Goal: Task Accomplishment & Management: Use online tool/utility

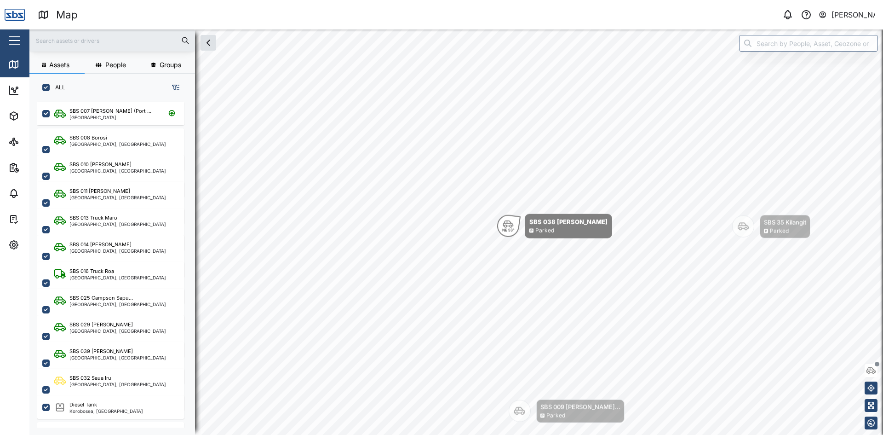
scroll to position [322, 144]
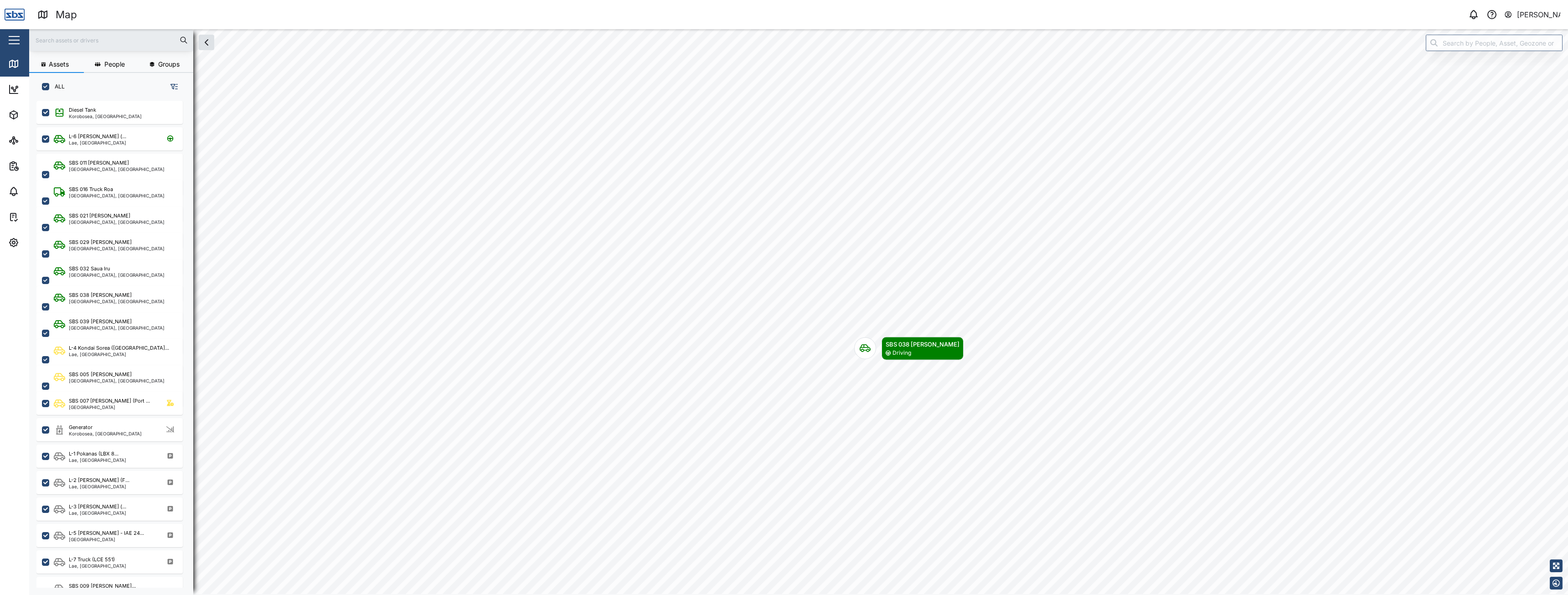
scroll to position [483, 143]
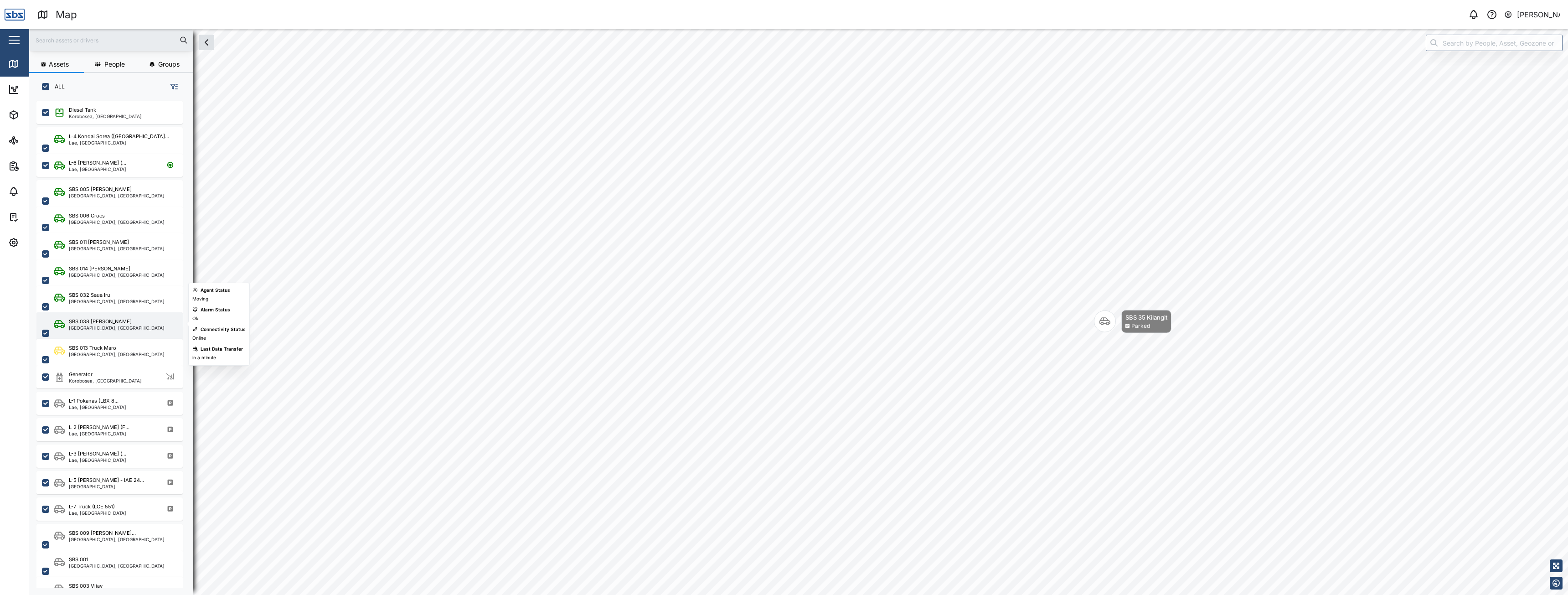
click at [107, 323] on div "SBS 038 Jordon" at bounding box center [99, 321] width 62 height 8
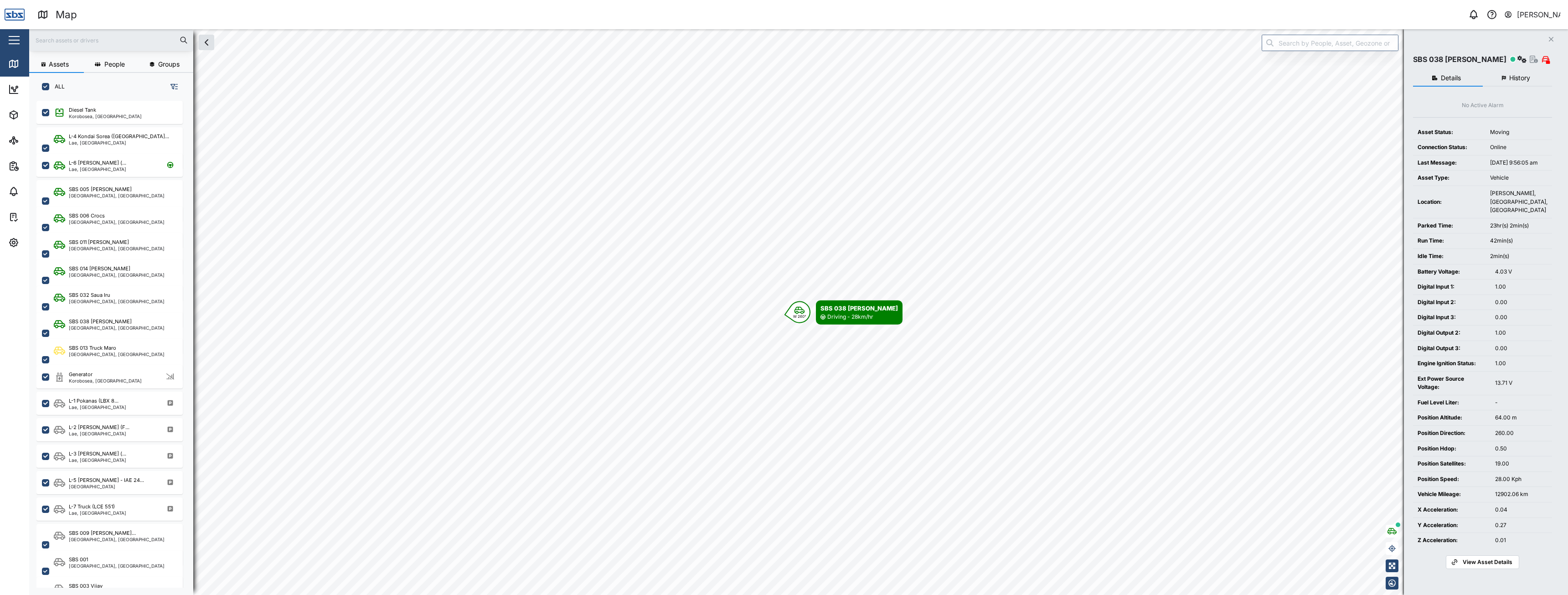
click at [874, 82] on button "History" at bounding box center [1517, 78] width 69 height 17
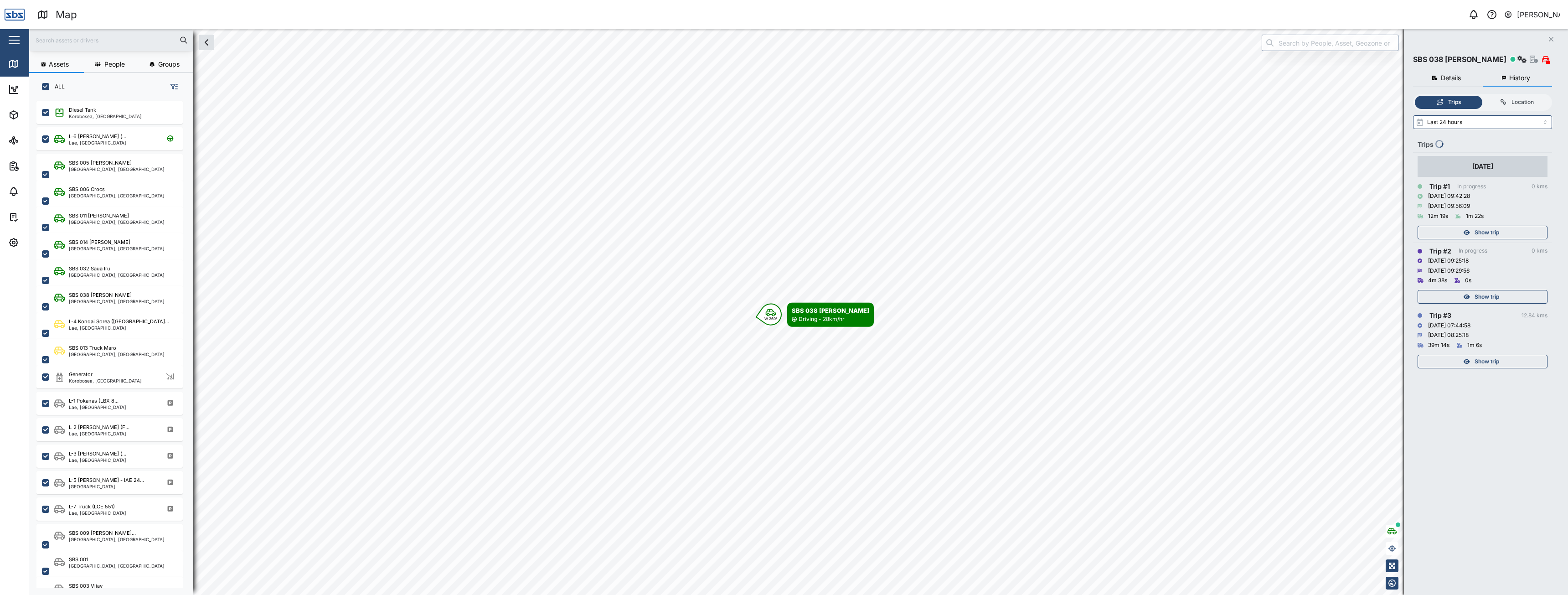
click at [874, 365] on span "Show trip" at bounding box center [1486, 361] width 25 height 13
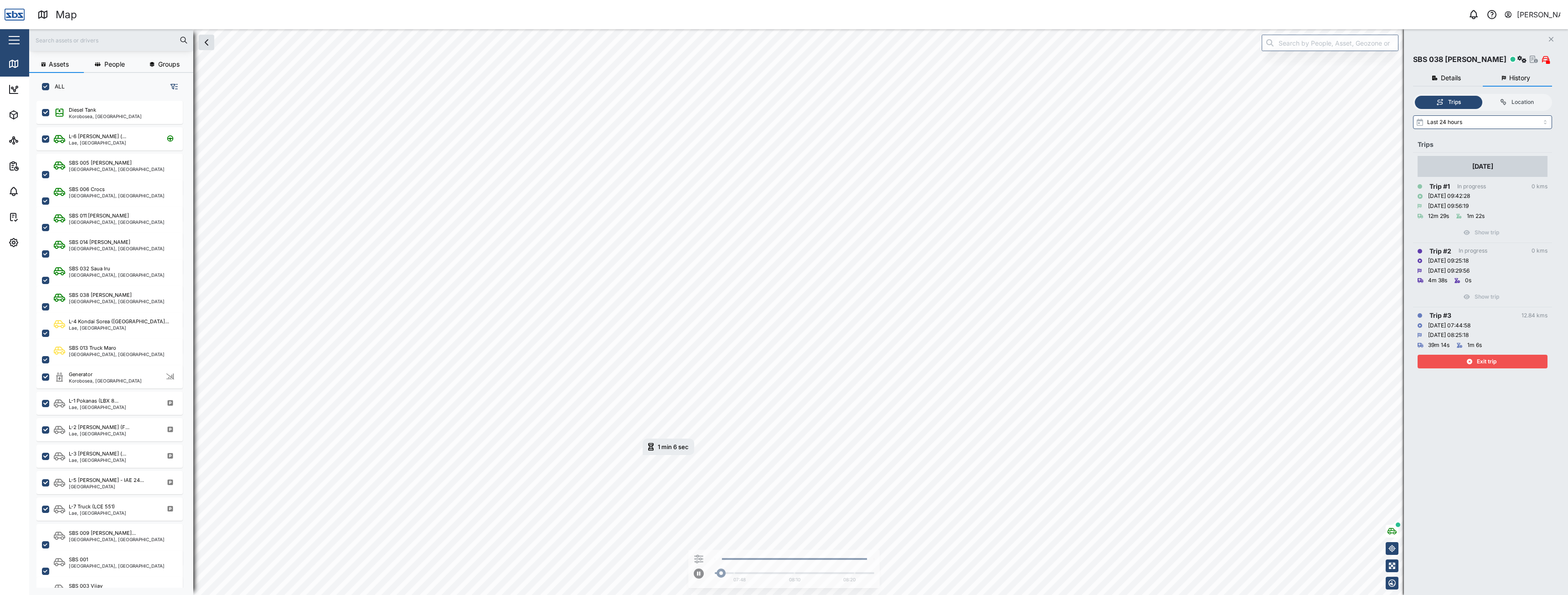
click at [874, 365] on span "Exit trip" at bounding box center [1487, 361] width 20 height 13
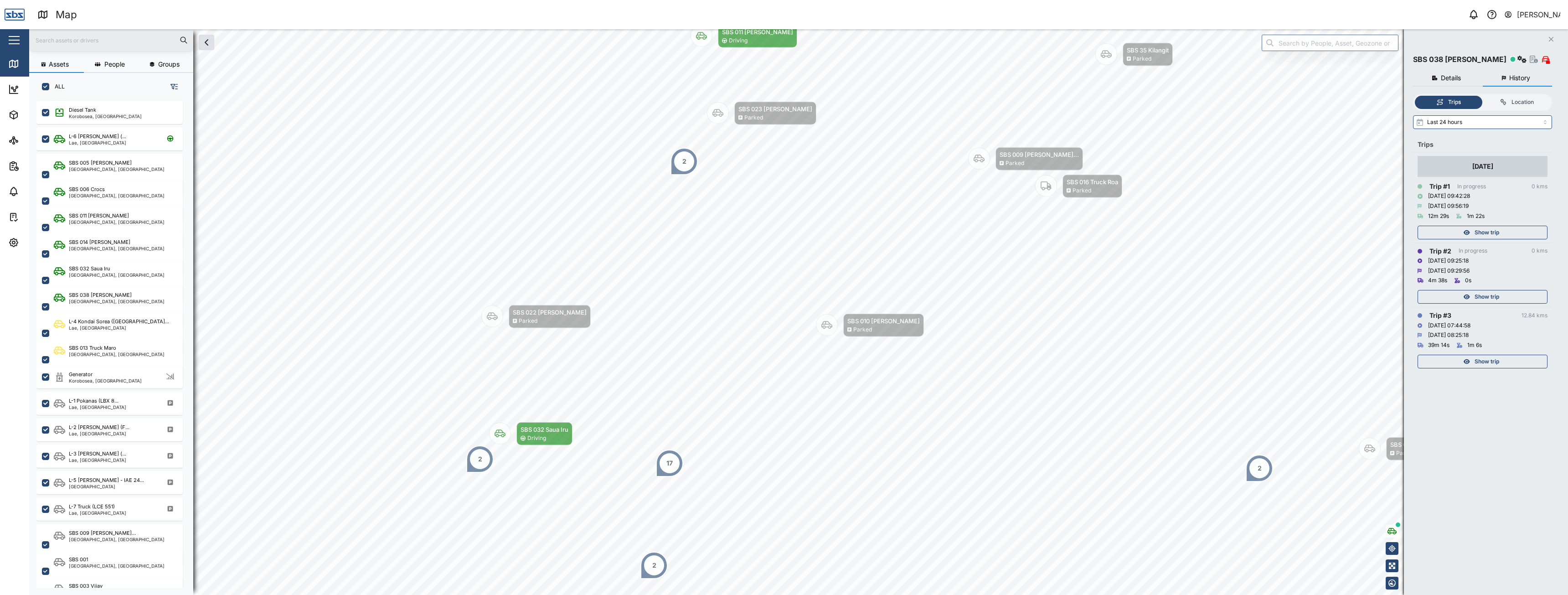
click at [874, 295] on span "Show trip" at bounding box center [1486, 297] width 25 height 13
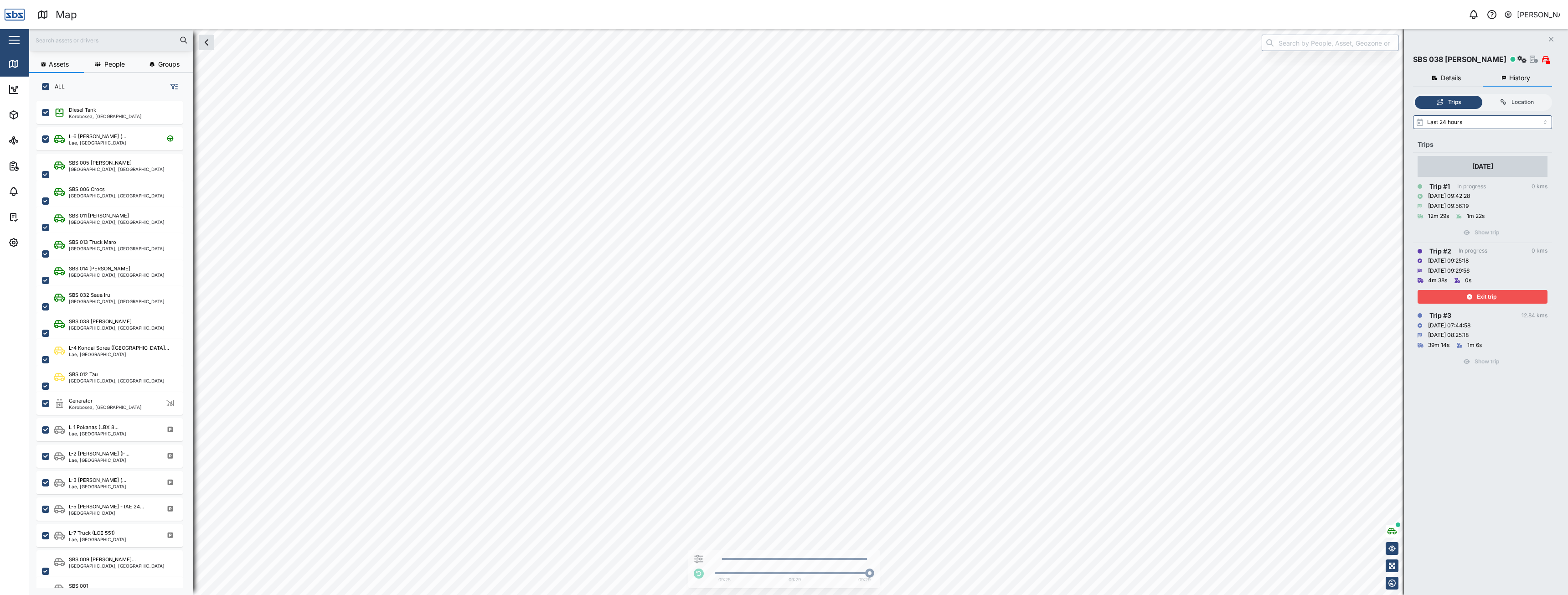
click at [874, 295] on span "Exit trip" at bounding box center [1487, 297] width 20 height 13
click at [874, 230] on span "Show trip" at bounding box center [1486, 232] width 25 height 13
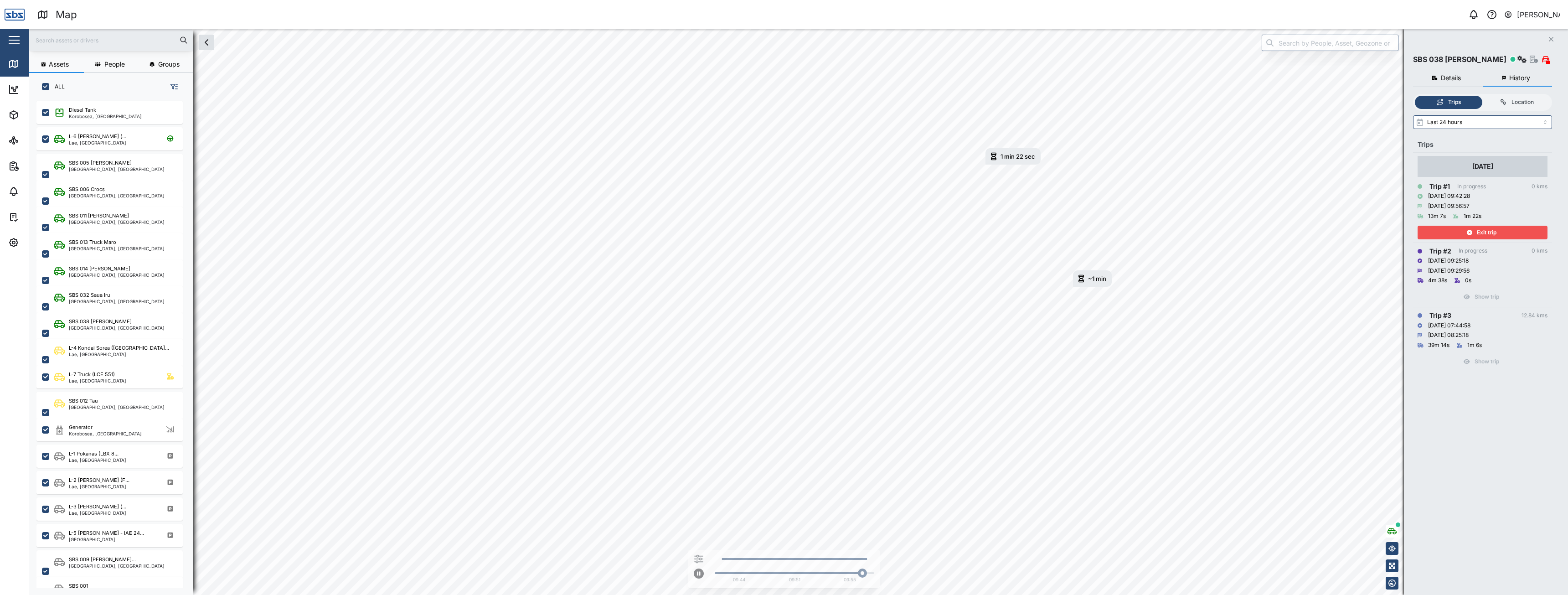
click at [874, 227] on div "Exit trip" at bounding box center [1482, 232] width 119 height 13
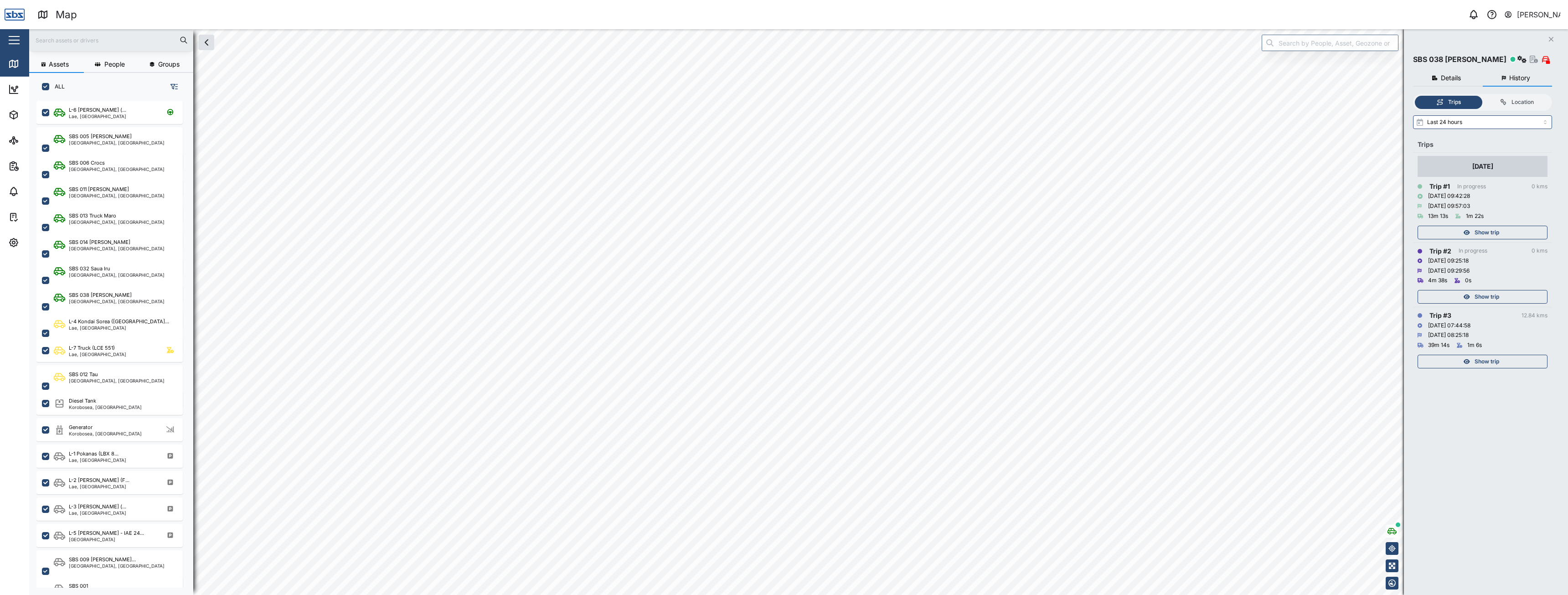
click at [874, 227] on div "Show trip" at bounding box center [1482, 232] width 119 height 13
click at [874, 230] on span "Exit trip" at bounding box center [1487, 232] width 20 height 13
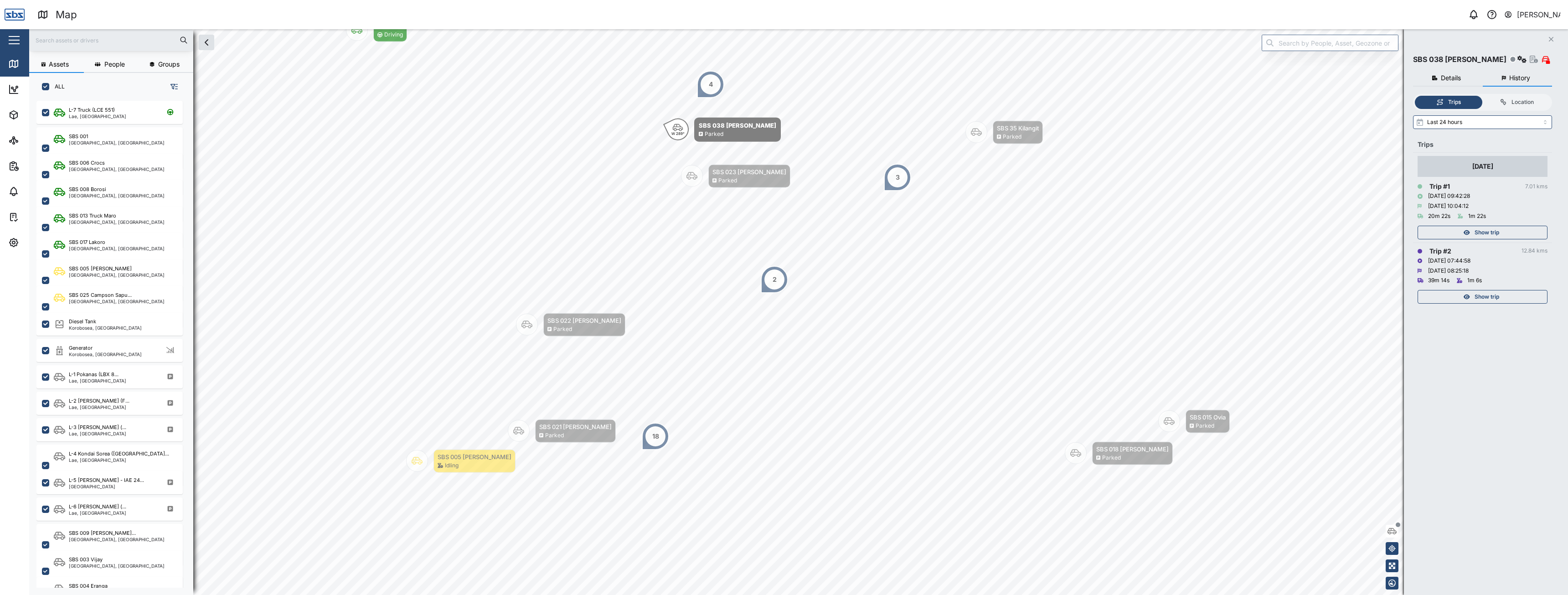
click at [874, 41] on icon "button" at bounding box center [1550, 39] width 5 height 5
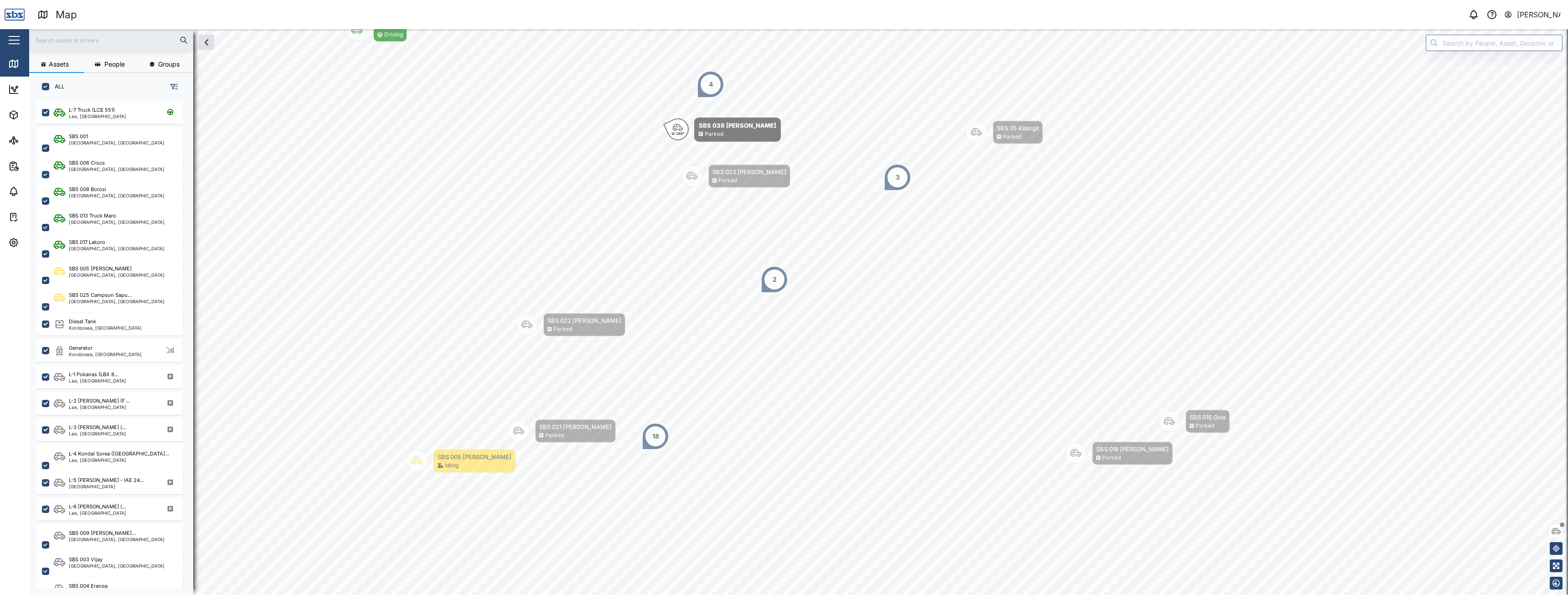
click at [76, 40] on input "text" at bounding box center [111, 41] width 153 height 14
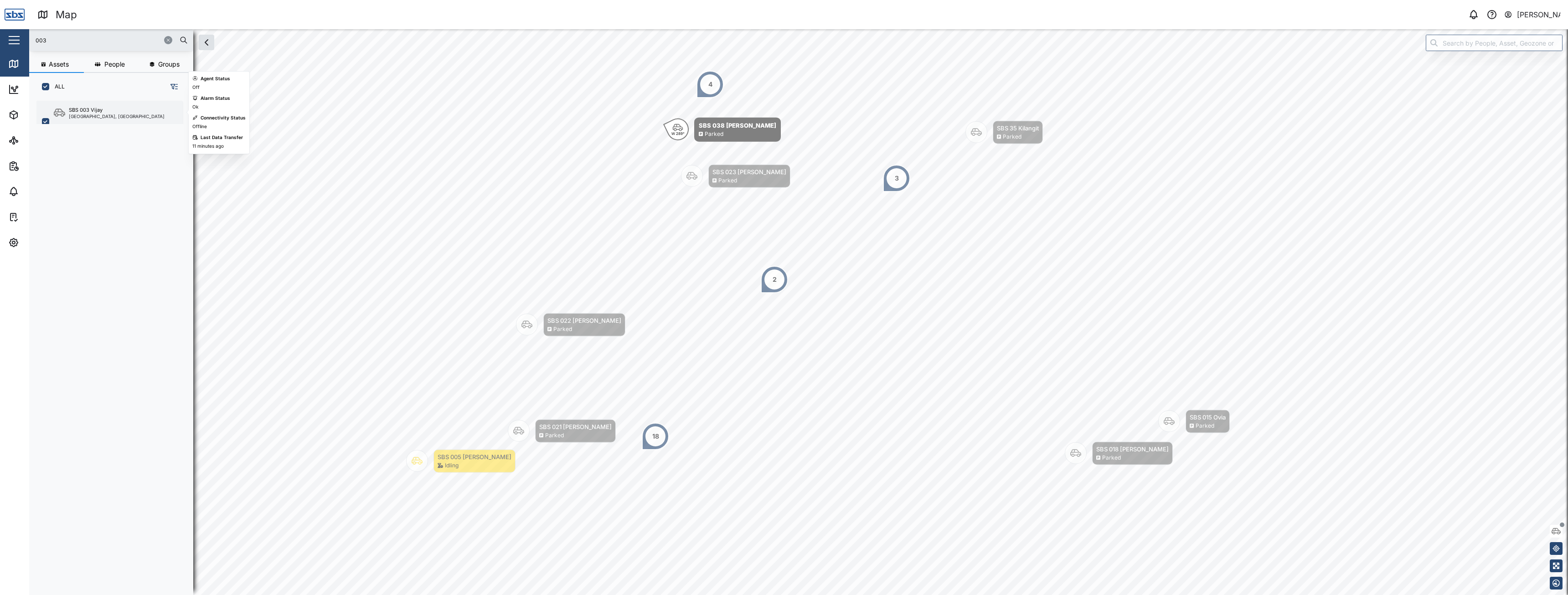
click at [90, 111] on div "SBS 003 Vijay" at bounding box center [85, 110] width 34 height 8
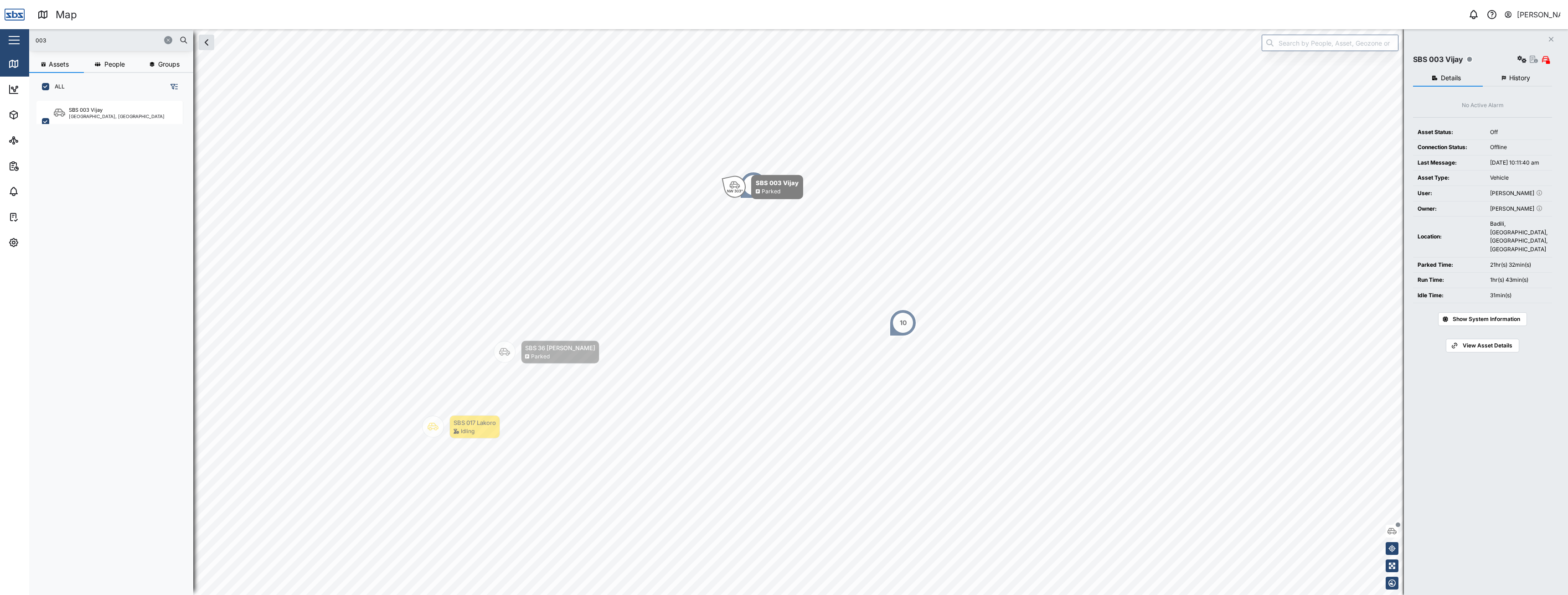
click at [874, 78] on span "History" at bounding box center [1518, 77] width 21 height 6
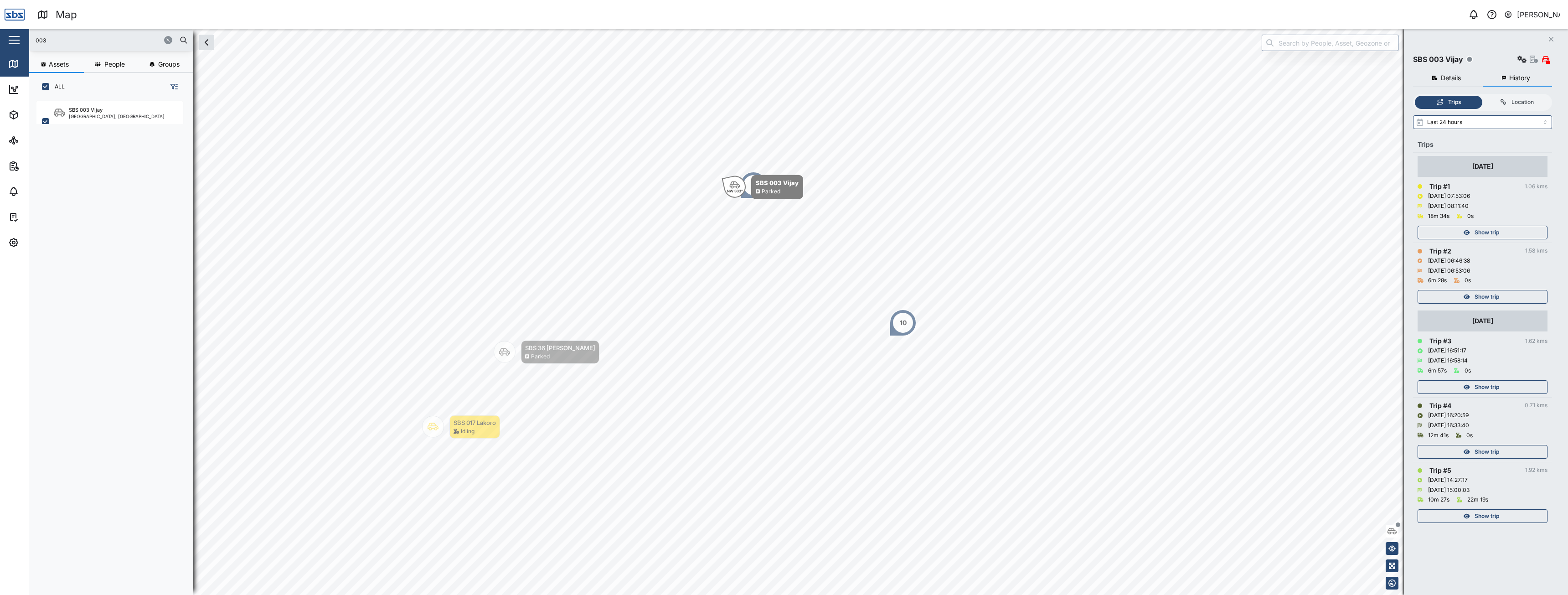
click at [874, 230] on span "Show trip" at bounding box center [1486, 232] width 25 height 13
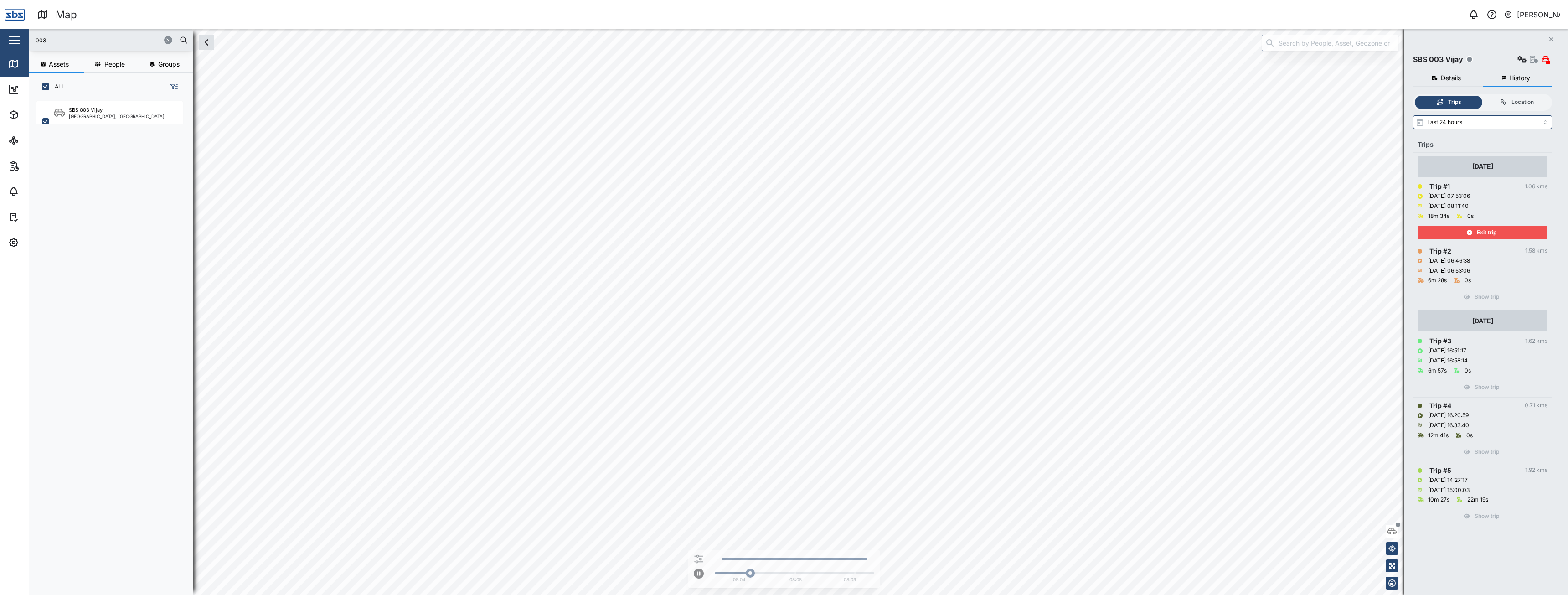
click at [874, 230] on span "Exit trip" at bounding box center [1487, 232] width 20 height 13
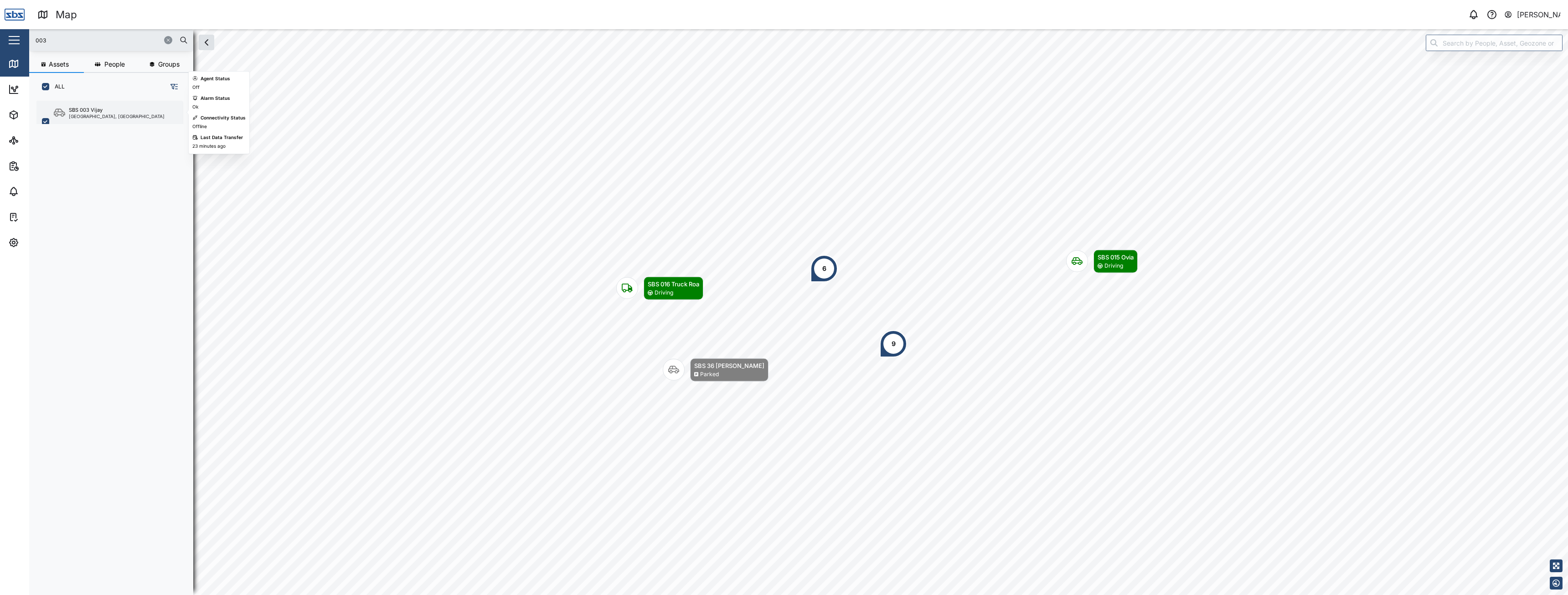
click at [95, 108] on div "SBS 003 Vijay" at bounding box center [85, 110] width 34 height 8
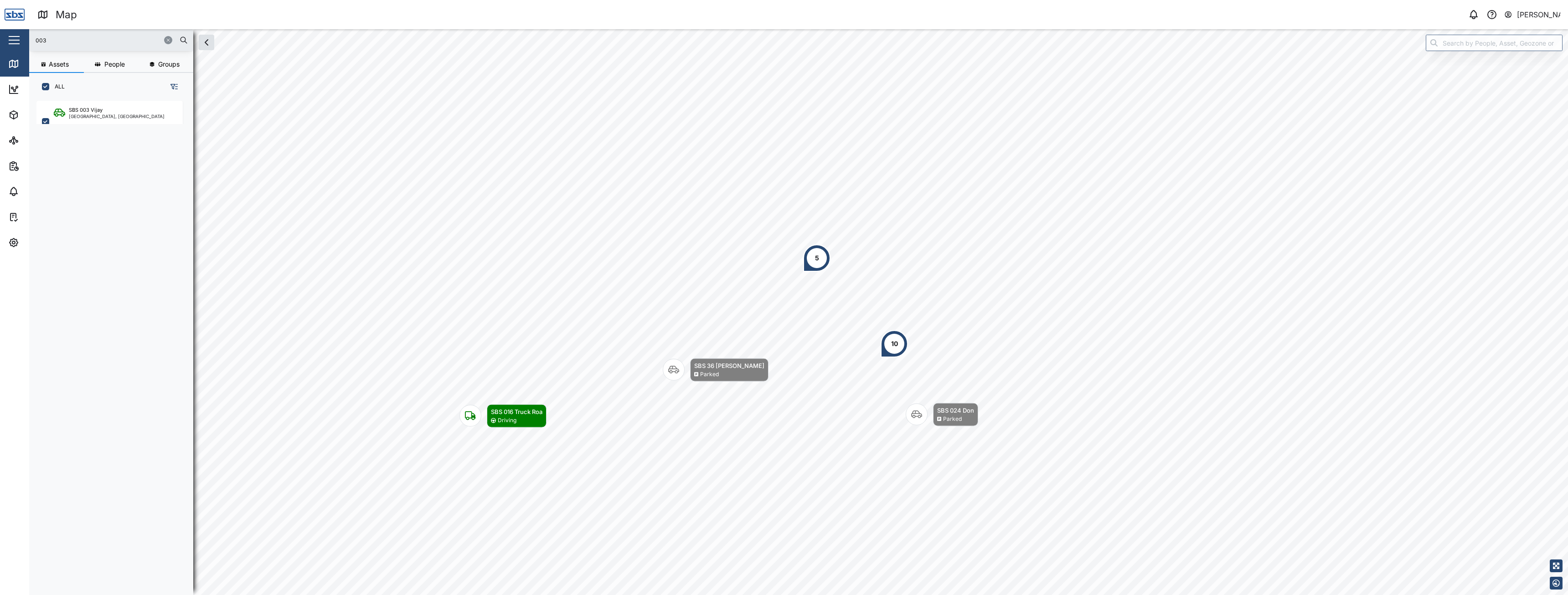
drag, startPoint x: 63, startPoint y: 38, endPoint x: 0, endPoint y: 41, distance: 63.1
click at [0, 41] on html "Map 0 Vijay Kumar Close Map Dashboard Assets ATS Camera Generator Personnel Tan…" at bounding box center [784, 298] width 1568 height 595
type input "16"
click at [100, 105] on div "SBS 016 Truck Roa Port Moresby, Southern Region" at bounding box center [110, 122] width 147 height 42
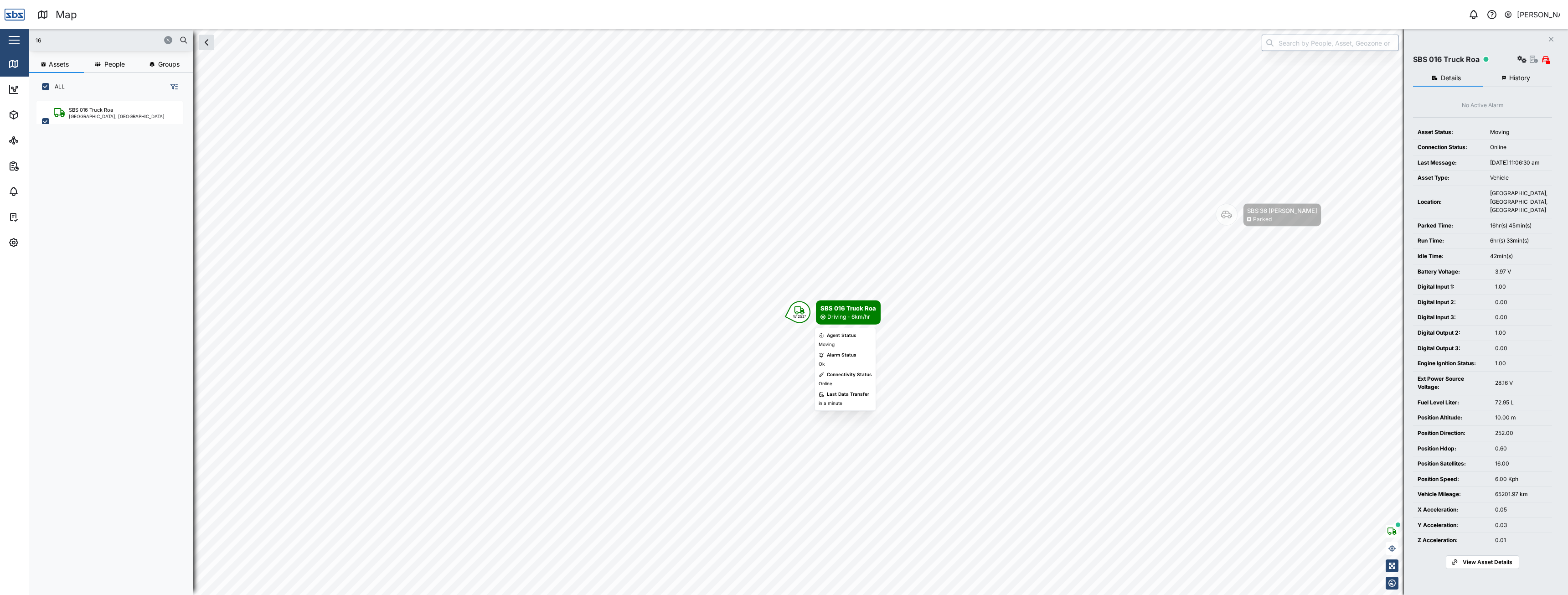
click at [795, 309] on icon "Map marker" at bounding box center [799, 310] width 11 height 8
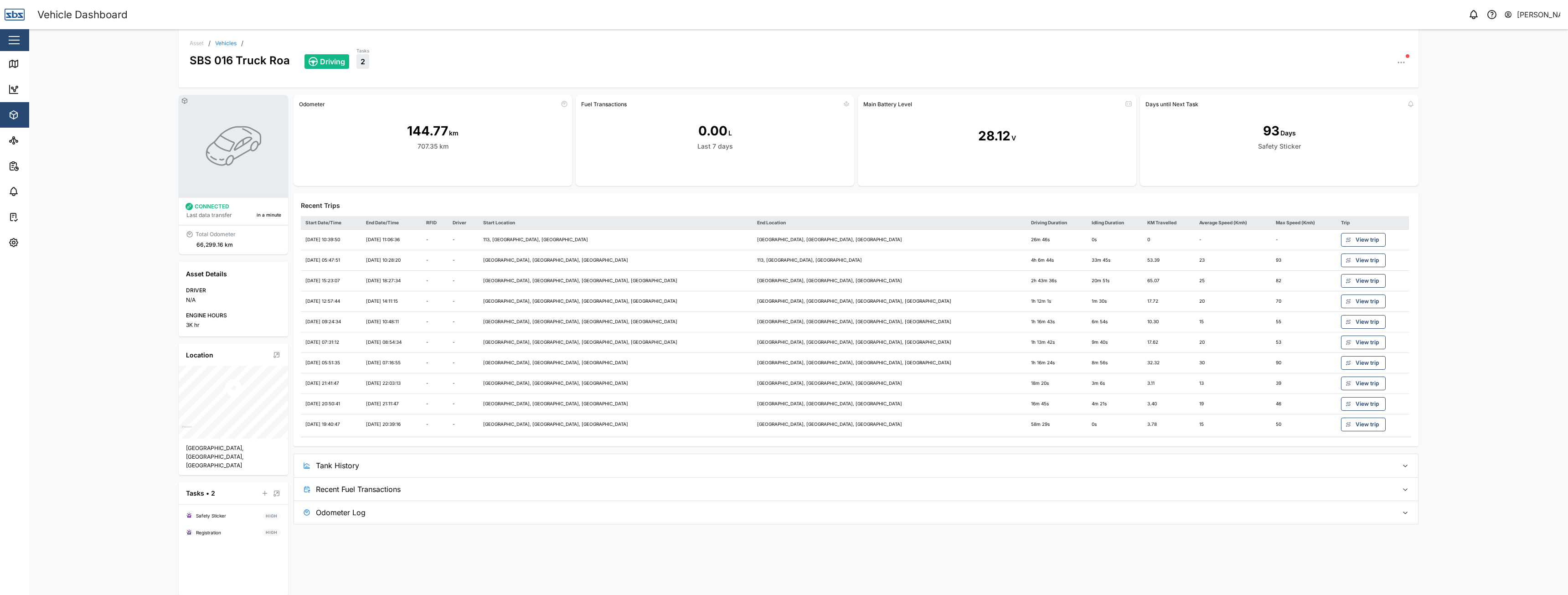
click at [341, 430] on span "Recent Fuel Transactions" at bounding box center [853, 489] width 1074 height 23
click at [329, 430] on span "Tank History" at bounding box center [853, 465] width 1074 height 23
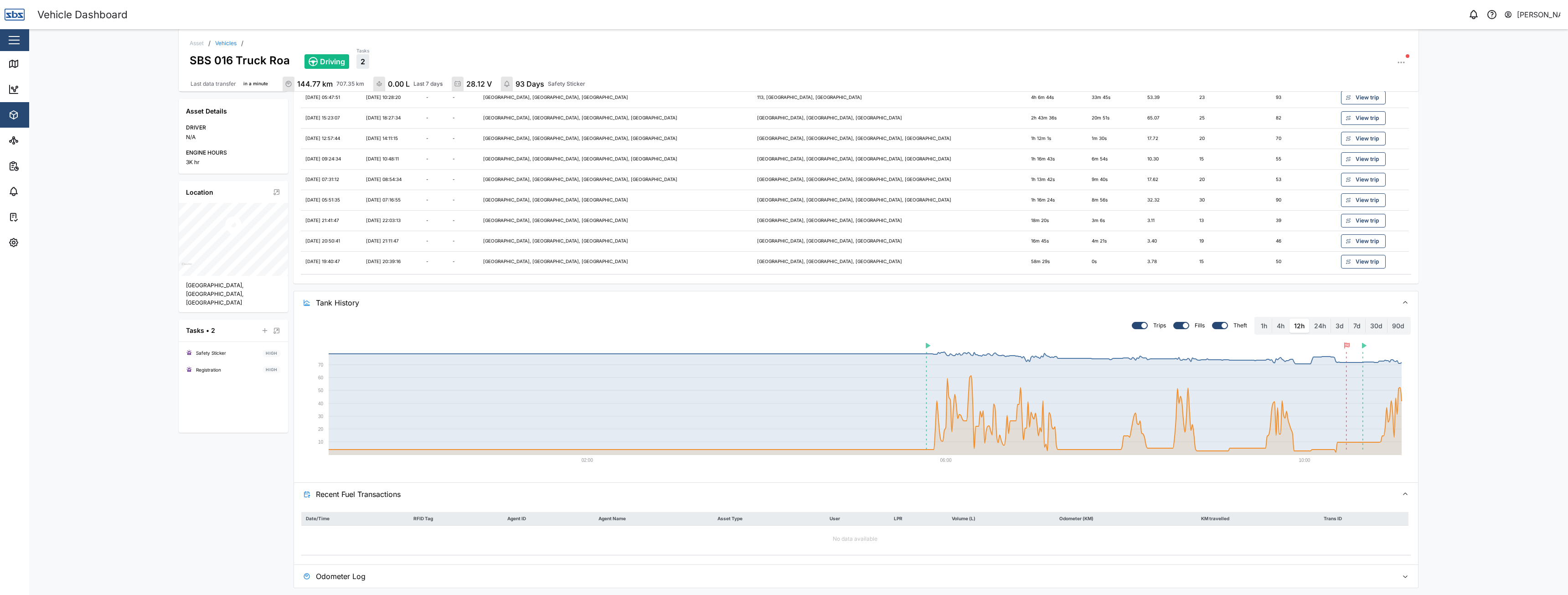
scroll to position [167, 0]
click at [874, 323] on div at bounding box center [1177, 325] width 9 height 6
click at [874, 321] on input "checkbox" at bounding box center [1174, 321] width 0 height 0
click at [874, 323] on label at bounding box center [1181, 324] width 16 height 7
click at [874, 321] on input "checkbox" at bounding box center [1174, 321] width 0 height 0
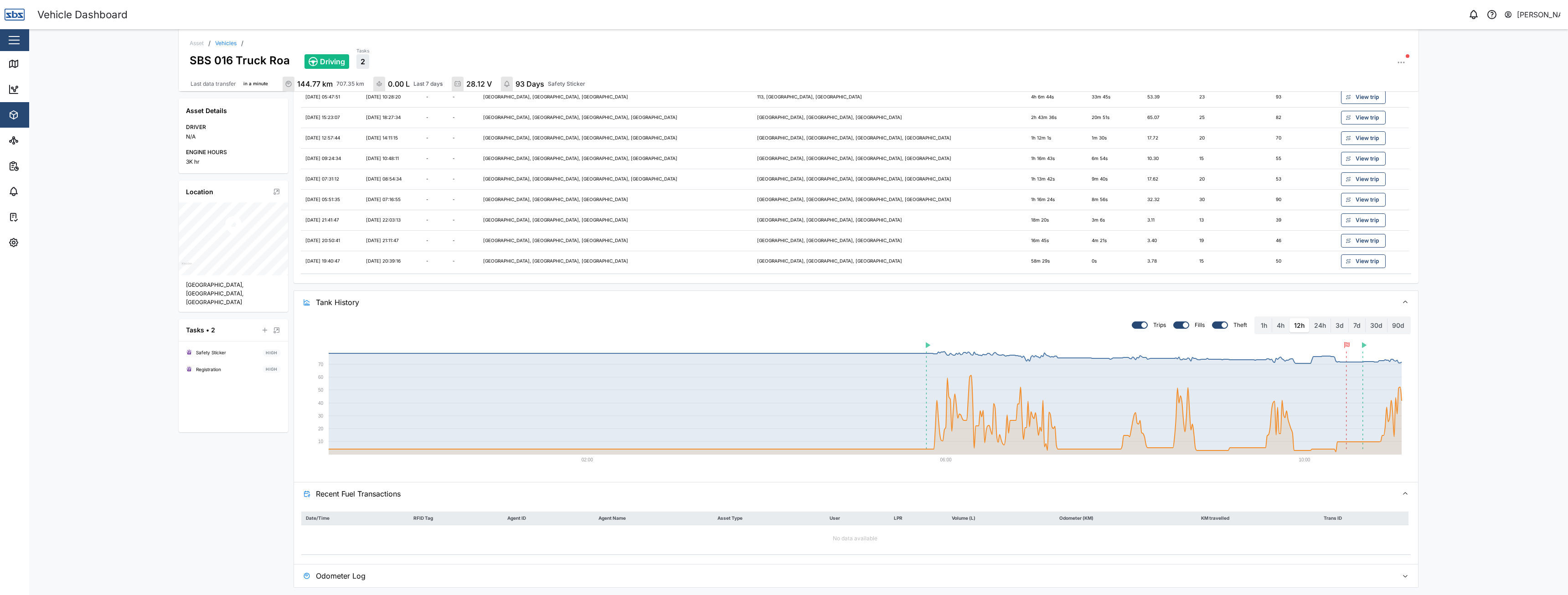
click at [874, 326] on div at bounding box center [1144, 325] width 6 height 6
click at [874, 321] on input "checkbox" at bounding box center [1132, 321] width 0 height 0
click at [874, 326] on div at bounding box center [1142, 325] width 9 height 6
click at [874, 321] on input "checkbox" at bounding box center [1132, 321] width 0 height 0
click at [874, 326] on div at bounding box center [1144, 325] width 6 height 6
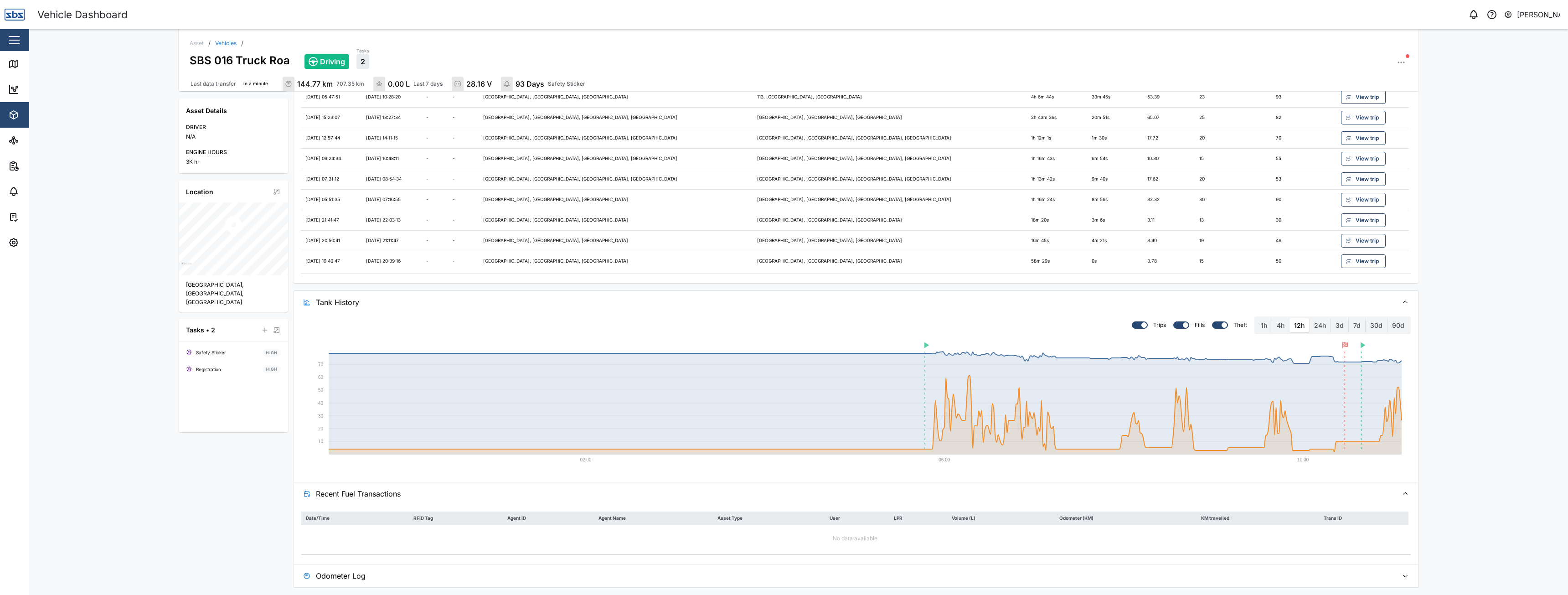
click at [874, 321] on input "checkbox" at bounding box center [1132, 321] width 0 height 0
click at [874, 326] on div at bounding box center [1142, 325] width 9 height 6
click at [874, 321] on input "checkbox" at bounding box center [1132, 321] width 0 height 0
click at [874, 323] on div at bounding box center [1185, 325] width 6 height 6
click at [874, 321] on input "checkbox" at bounding box center [1174, 321] width 0 height 0
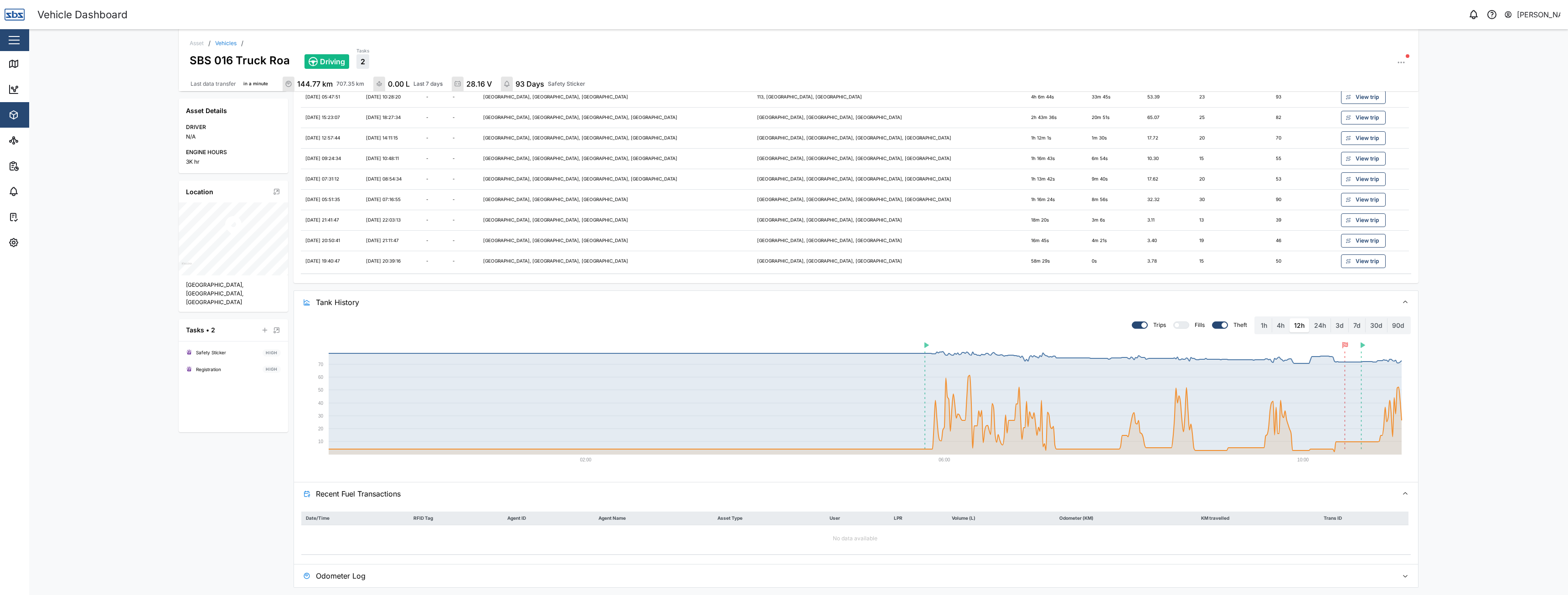
click at [874, 326] on div at bounding box center [1136, 325] width 9 height 6
click at [874, 321] on input "checkbox" at bounding box center [1132, 321] width 0 height 0
click at [874, 325] on label "24h" at bounding box center [1319, 325] width 21 height 15
click at [874, 318] on hours "24h" at bounding box center [1309, 318] width 0 height 0
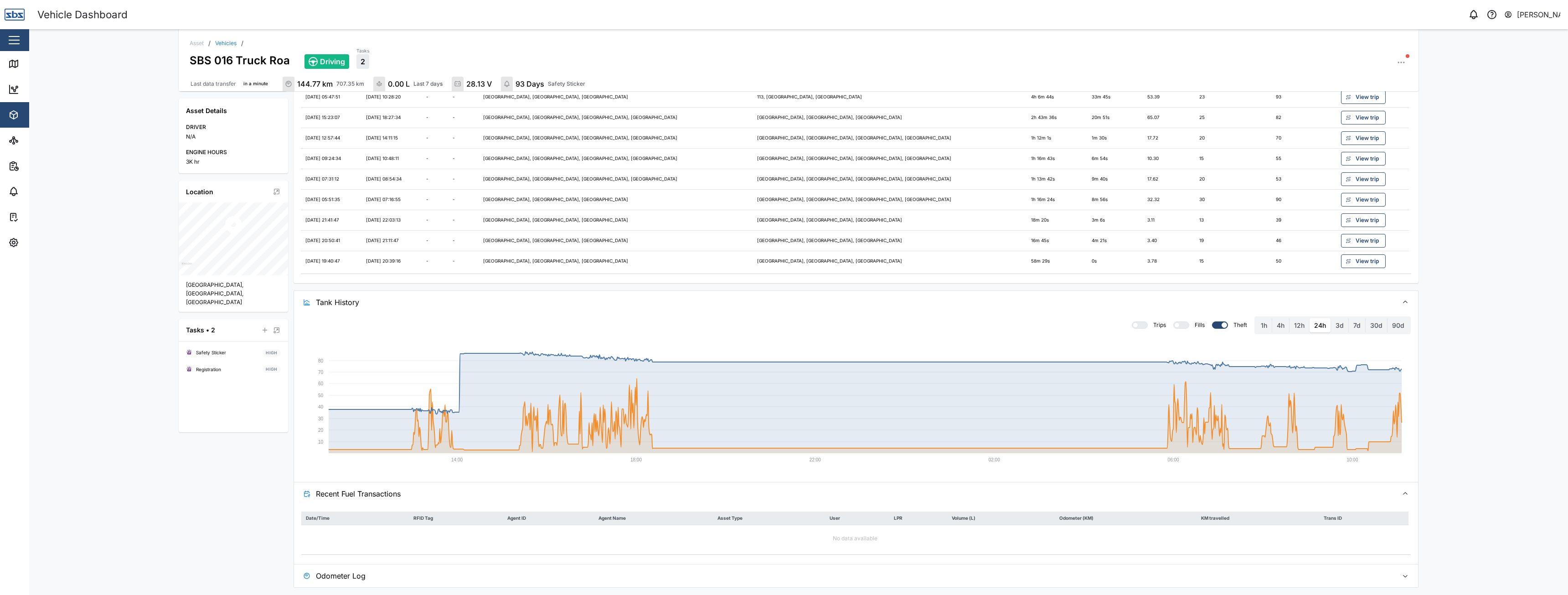
click at [874, 323] on div at bounding box center [1183, 325] width 9 height 6
click at [874, 321] on input "checkbox" at bounding box center [1174, 321] width 0 height 0
click at [874, 325] on div at bounding box center [1142, 325] width 9 height 6
click at [874, 321] on input "checkbox" at bounding box center [1132, 321] width 0 height 0
click at [874, 325] on div at bounding box center [1177, 325] width 9 height 6
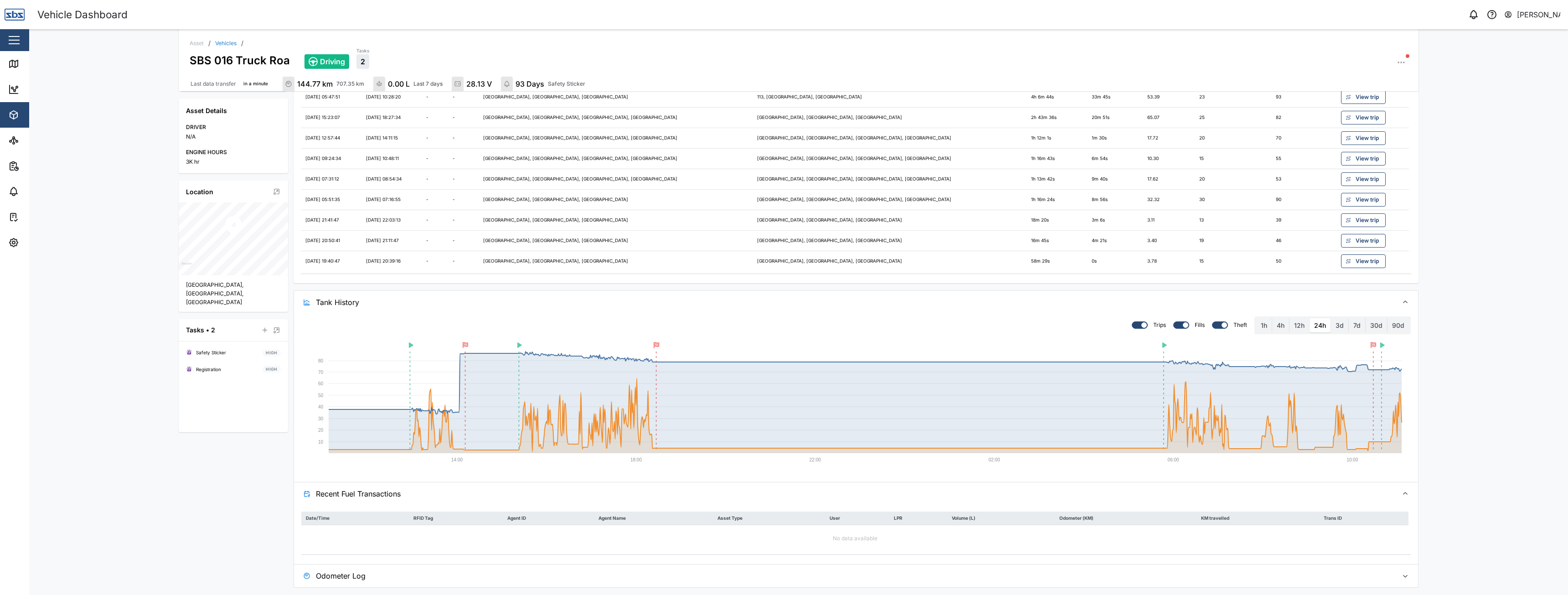
click at [874, 321] on input "checkbox" at bounding box center [1174, 321] width 0 height 0
click at [874, 324] on div at bounding box center [1136, 325] width 9 height 6
click at [874, 321] on input "checkbox" at bounding box center [1132, 321] width 0 height 0
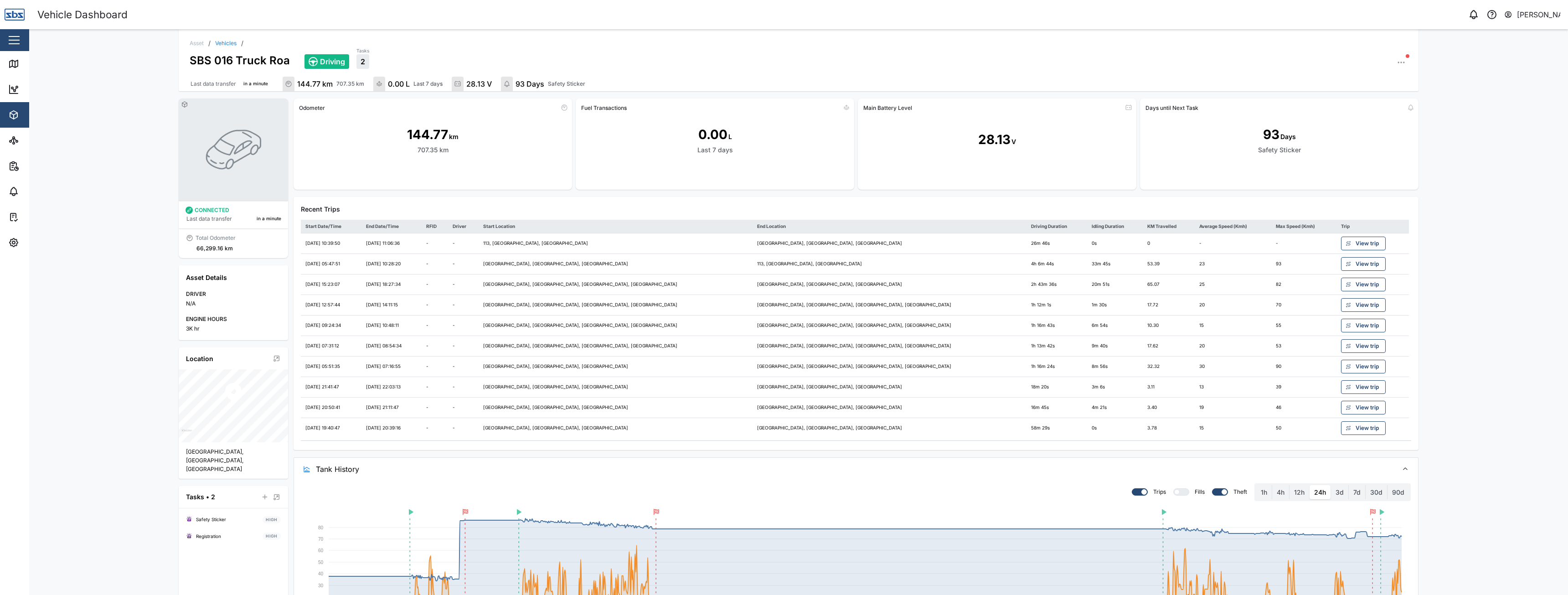
scroll to position [167, 0]
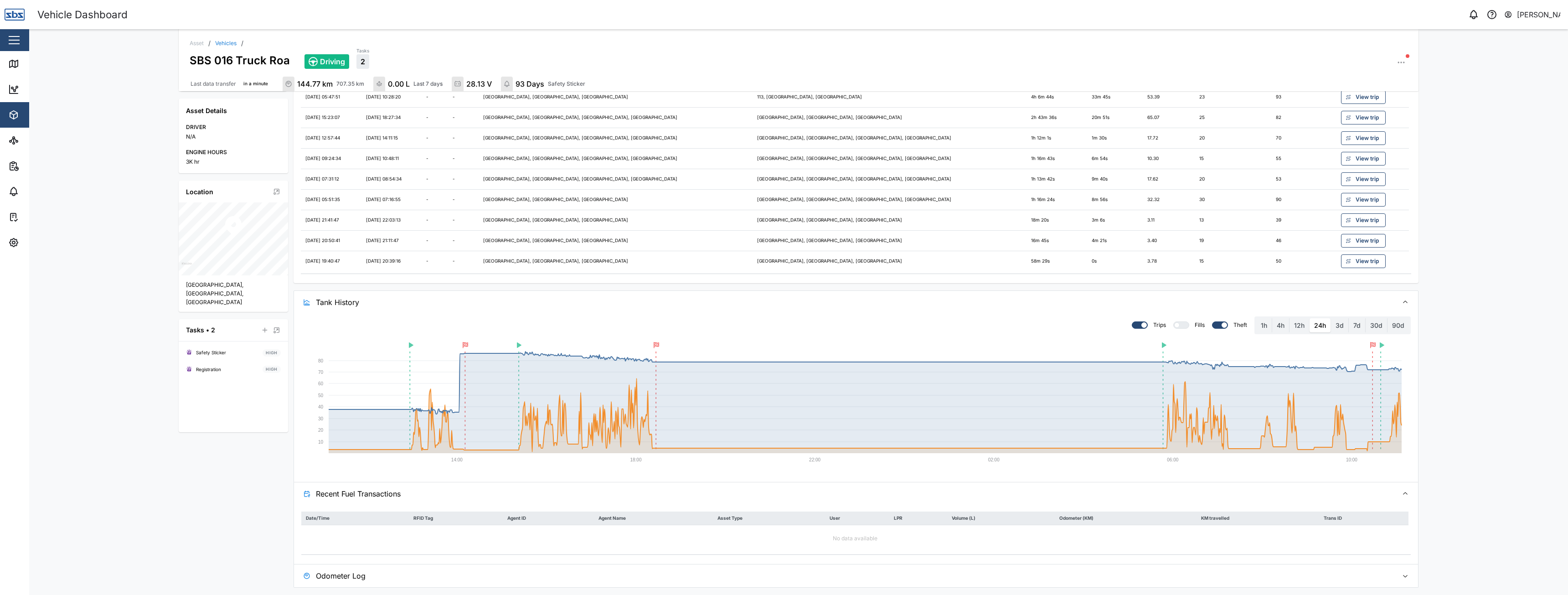
click at [1175, 323] on div at bounding box center [1176, 325] width 6 height 6
click at [1174, 321] on input "checkbox" at bounding box center [1174, 321] width 0 height 0
click at [1336, 326] on label "3d" at bounding box center [1339, 325] width 17 height 15
click at [1331, 318] on days "3d" at bounding box center [1331, 318] width 0 height 0
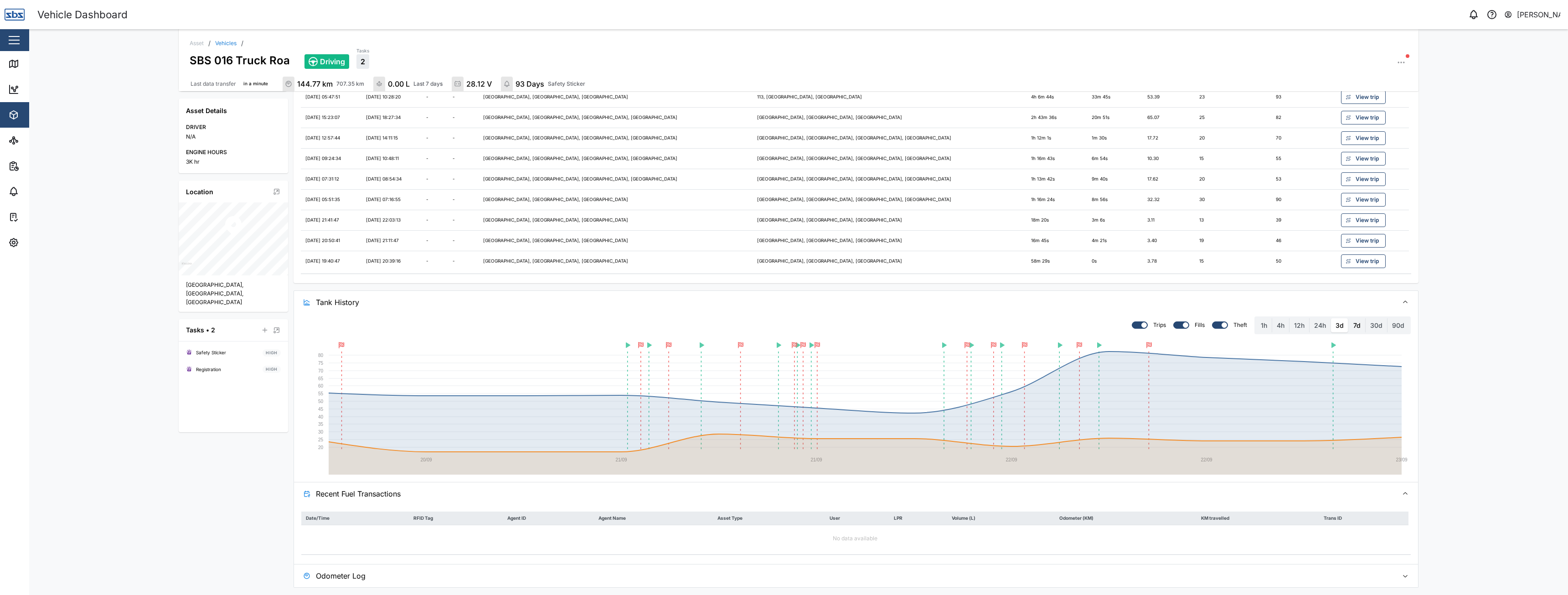
click at [1353, 328] on label "7d" at bounding box center [1357, 325] width 17 height 15
click at [1349, 318] on days "7d" at bounding box center [1349, 318] width 0 height 0
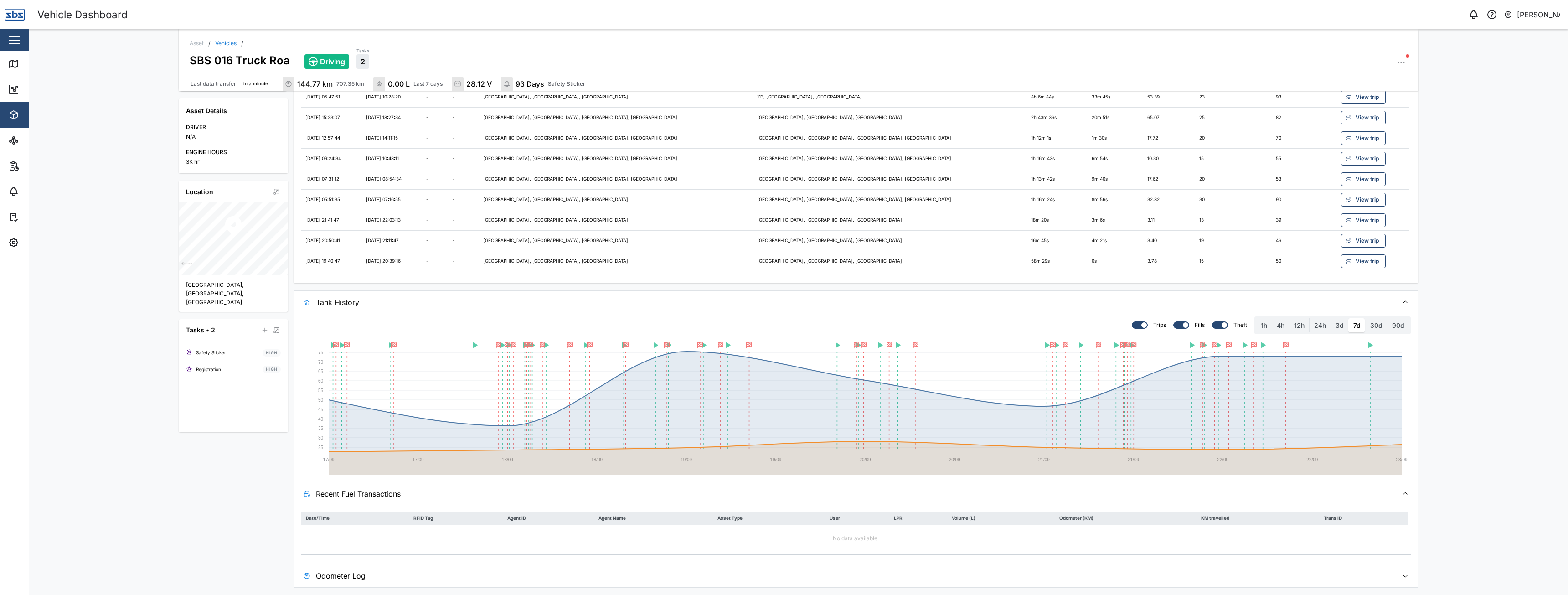
click at [1221, 323] on div at bounding box center [1224, 325] width 6 height 6
click at [1212, 321] on input "checkbox" at bounding box center [1212, 321] width 0 height 0
click at [1219, 323] on div at bounding box center [1222, 325] width 9 height 6
click at [1212, 321] on input "checkbox" at bounding box center [1212, 321] width 0 height 0
click at [1372, 324] on label "30d" at bounding box center [1377, 325] width 22 height 15
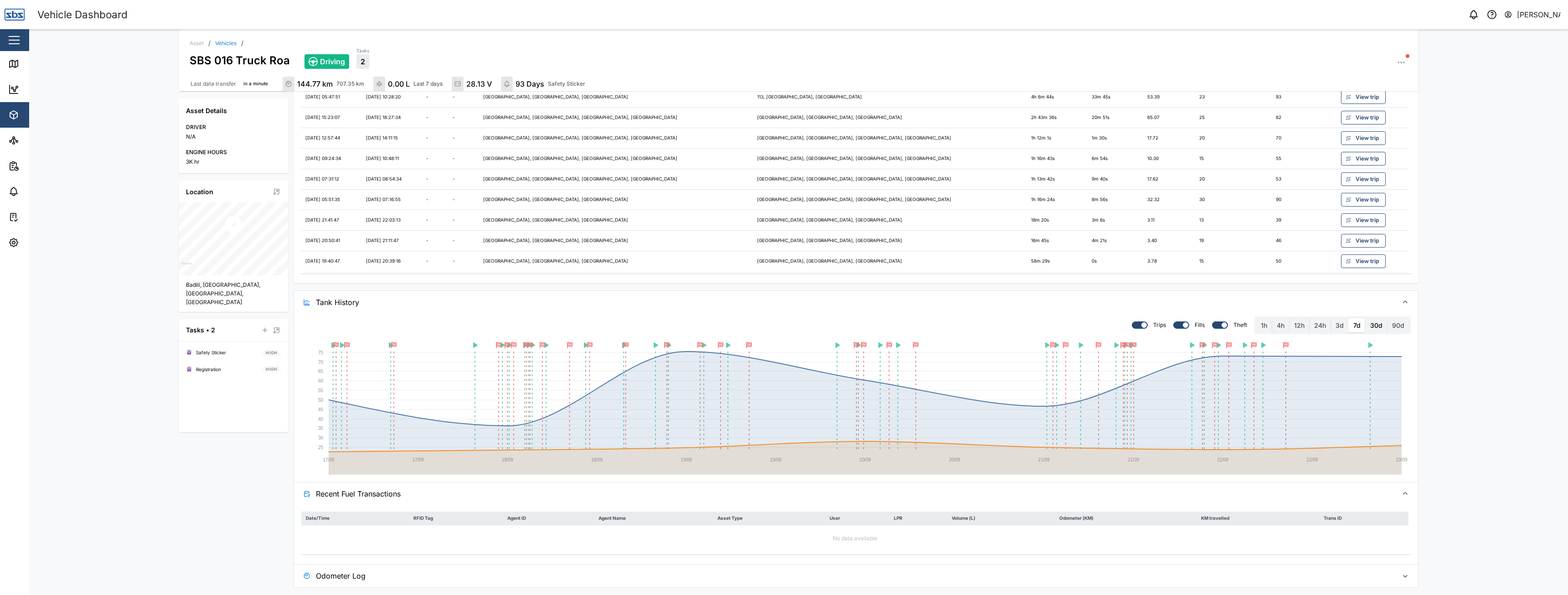
click at [1366, 318] on days "30d" at bounding box center [1366, 318] width 0 height 0
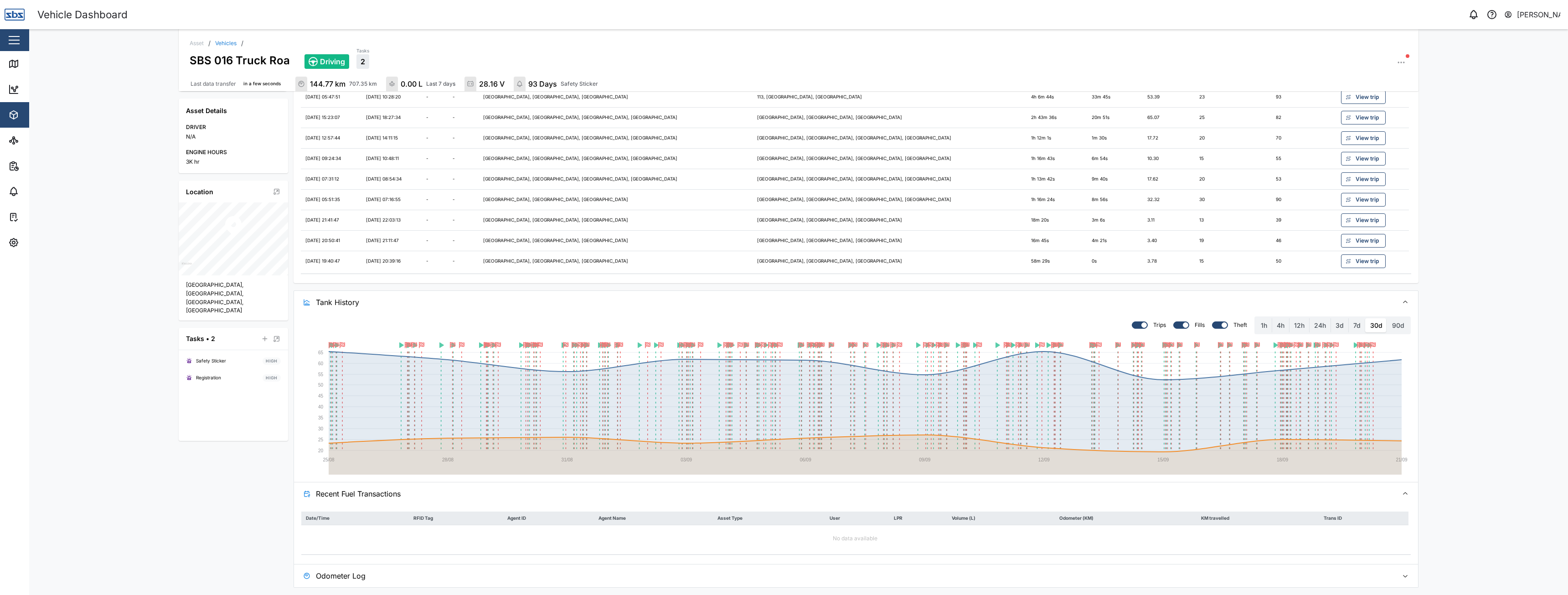
click at [1396, 323] on label "90d" at bounding box center [1399, 325] width 22 height 15
click at [1388, 318] on days "90d" at bounding box center [1388, 318] width 0 height 0
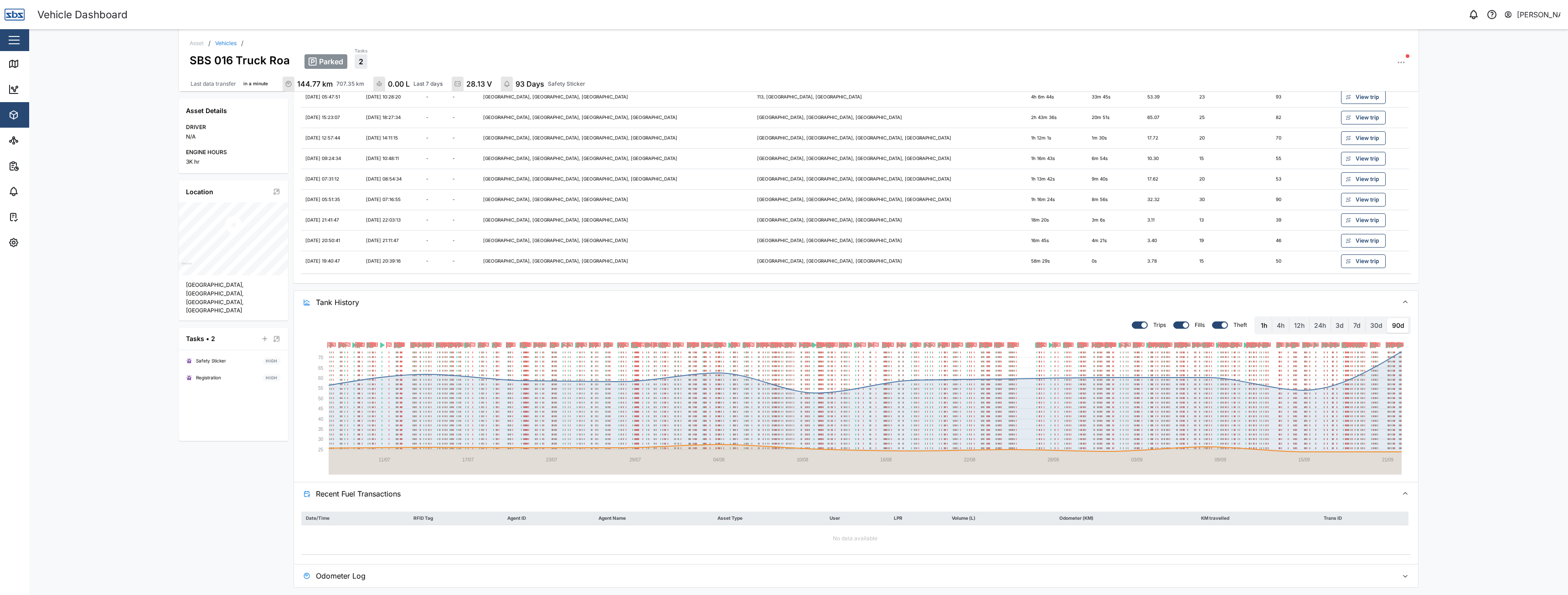
click at [1261, 329] on label "1h" at bounding box center [1264, 325] width 16 height 15
click at [1256, 318] on hour "1h" at bounding box center [1256, 318] width 0 height 0
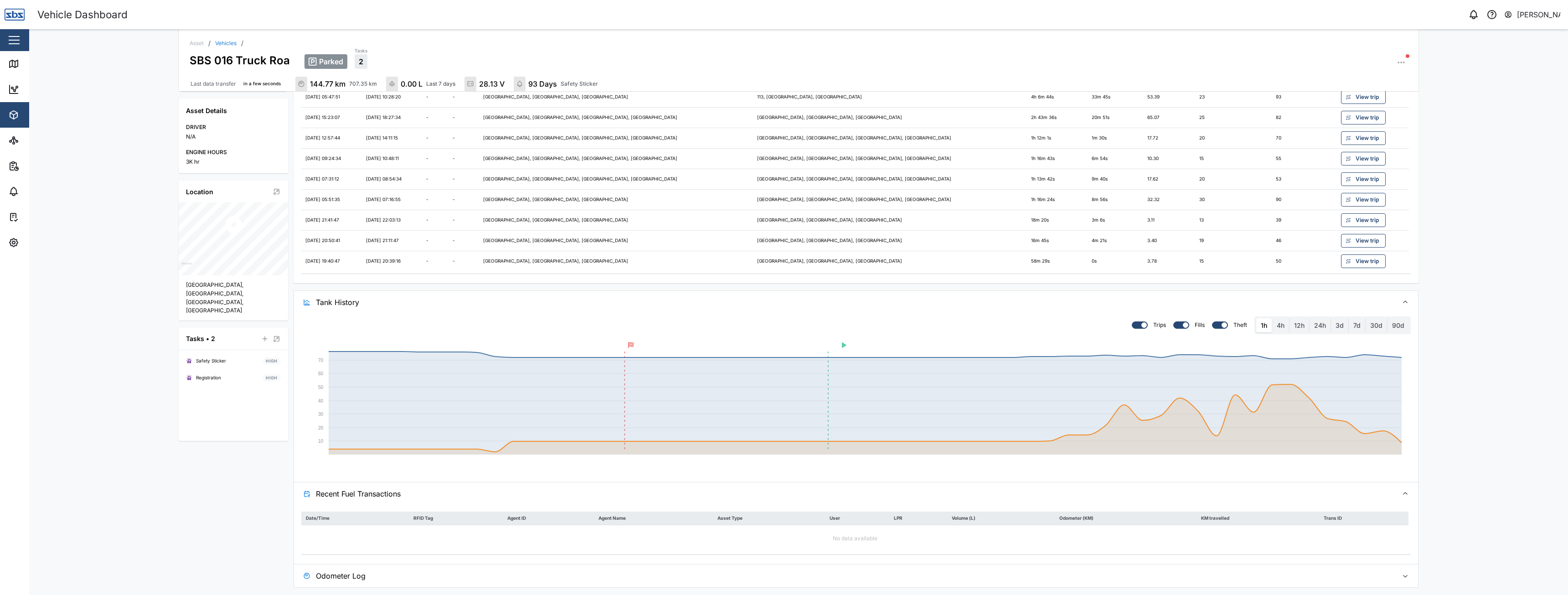
click at [1141, 325] on div at bounding box center [1144, 325] width 6 height 6
click at [1132, 321] on input "checkbox" at bounding box center [1132, 321] width 0 height 0
click at [1139, 325] on div at bounding box center [1142, 325] width 9 height 6
click at [1132, 321] on input "checkbox" at bounding box center [1132, 321] width 0 height 0
click at [1280, 329] on label "4h" at bounding box center [1280, 325] width 17 height 15
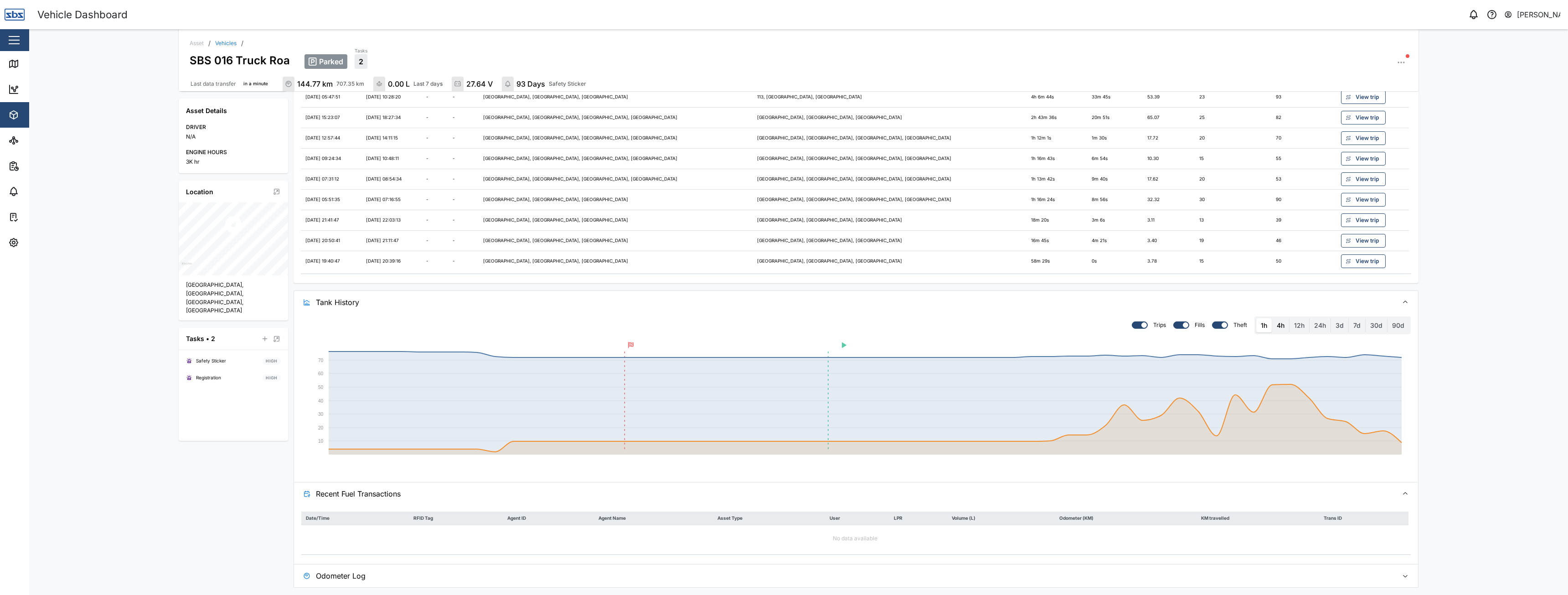
click at [1272, 318] on hours "4h" at bounding box center [1272, 318] width 0 height 0
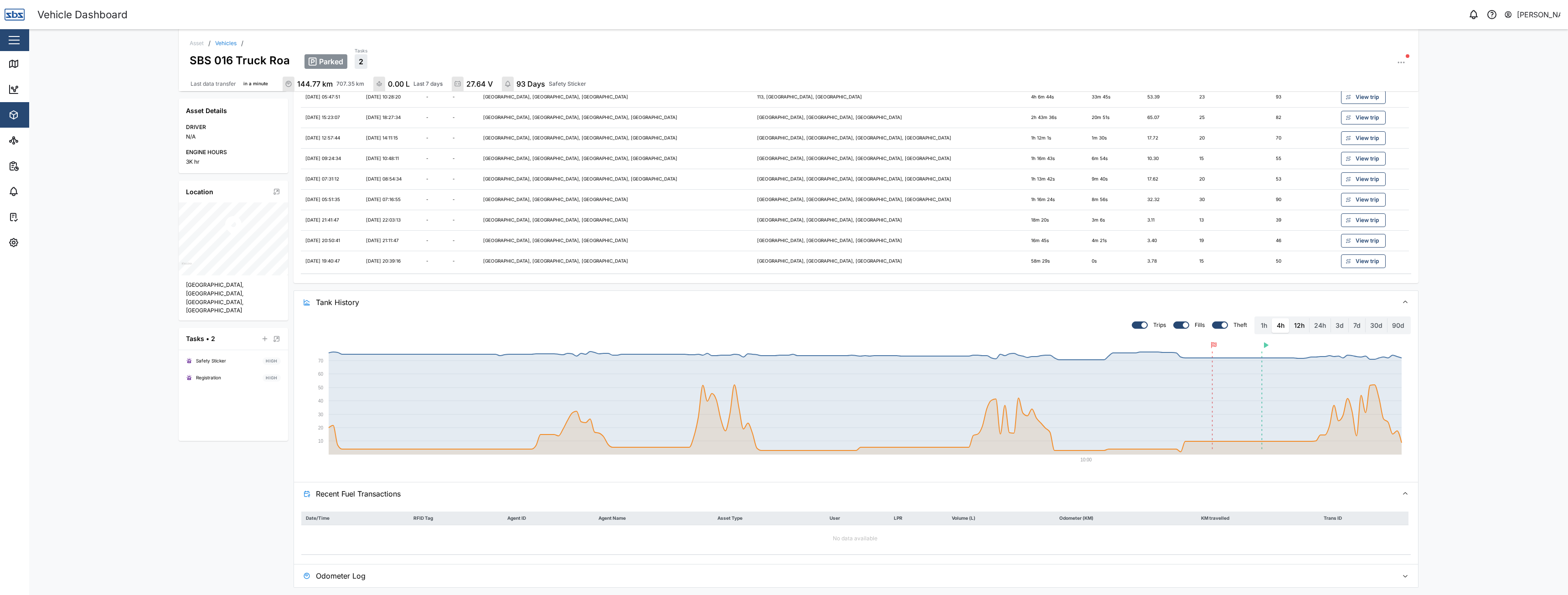
click at [1293, 327] on label "12h" at bounding box center [1299, 325] width 20 height 15
click at [1289, 318] on hours "12h" at bounding box center [1289, 318] width 0 height 0
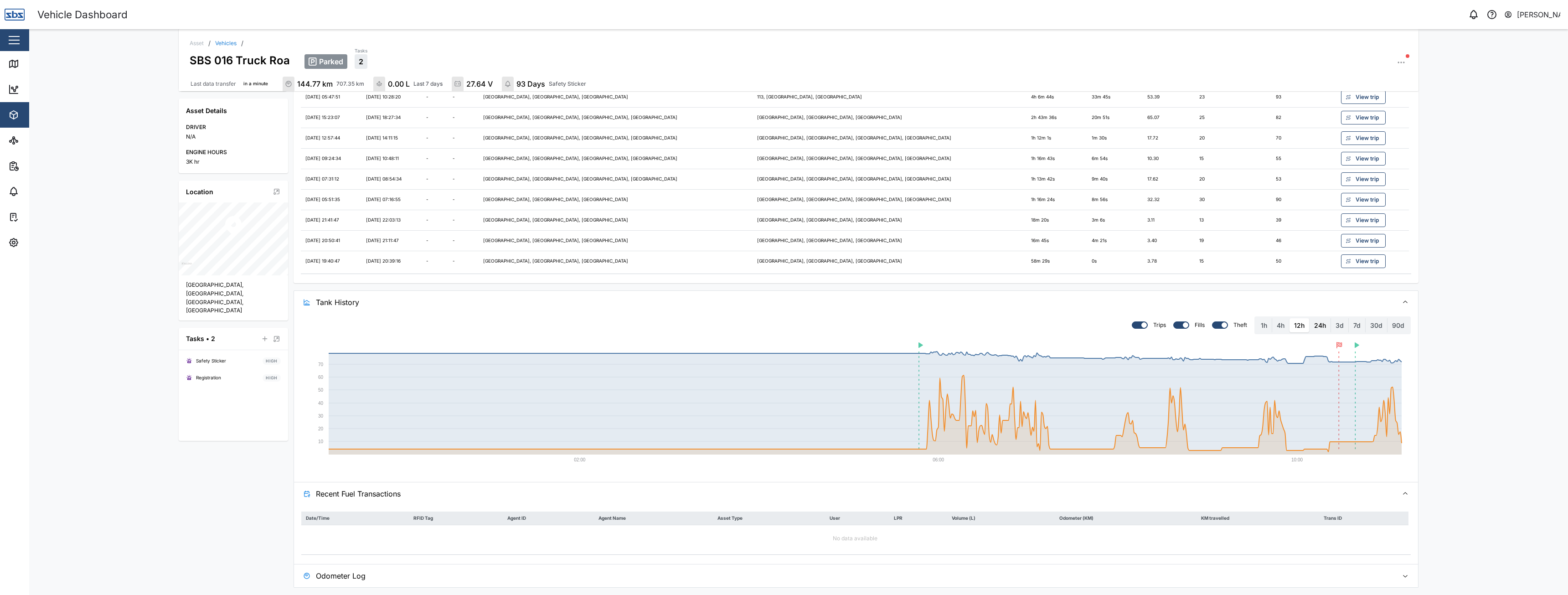
click at [1321, 326] on label "24h" at bounding box center [1319, 325] width 21 height 15
click at [1309, 318] on hours "24h" at bounding box center [1309, 318] width 0 height 0
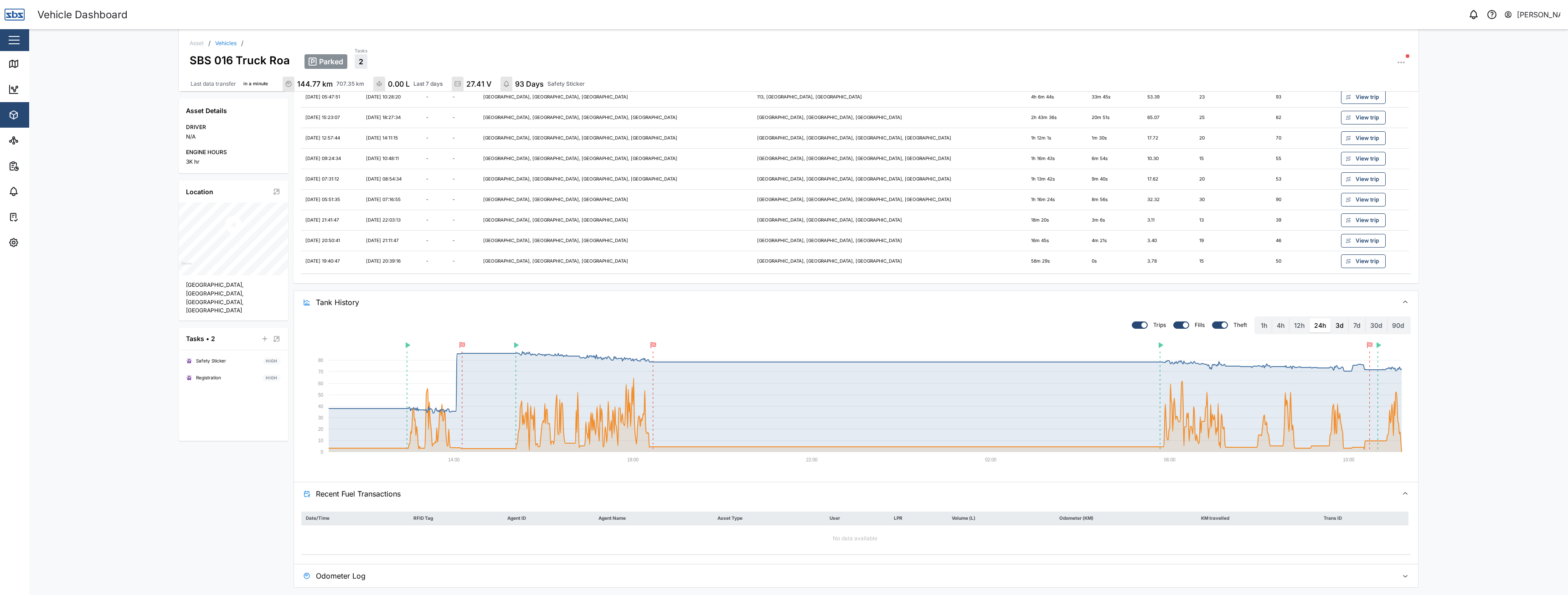
click at [1339, 324] on label "3d" at bounding box center [1339, 325] width 17 height 15
click at [1331, 318] on days "3d" at bounding box center [1331, 318] width 0 height 0
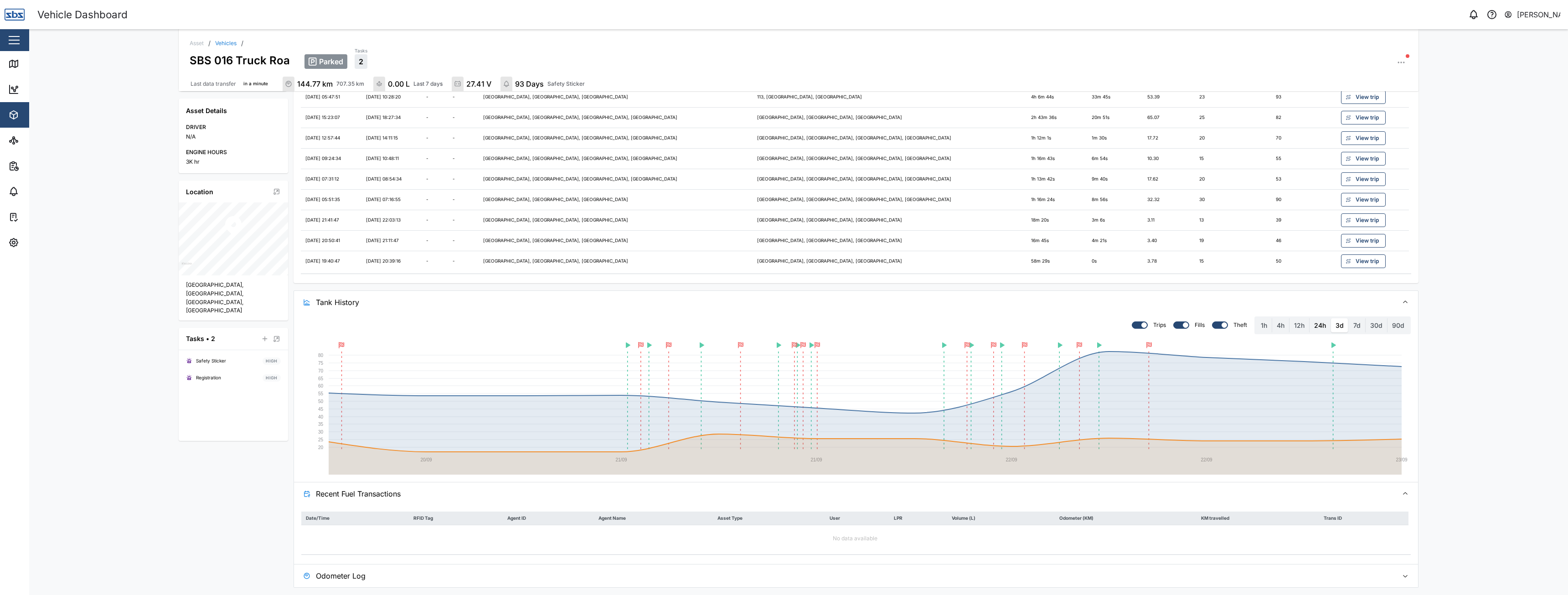
click at [1319, 327] on label "24h" at bounding box center [1319, 325] width 21 height 15
click at [1309, 318] on hours "24h" at bounding box center [1309, 318] width 0 height 0
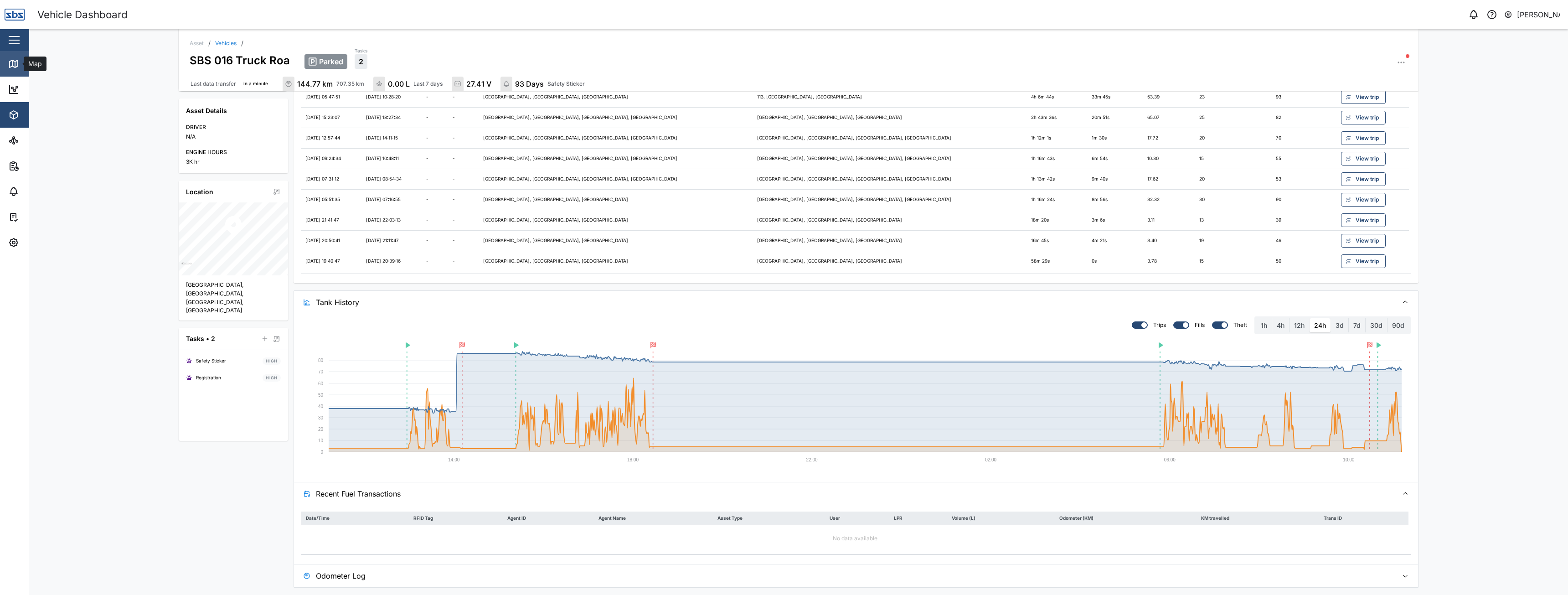
click at [13, 68] on icon at bounding box center [13, 63] width 11 height 11
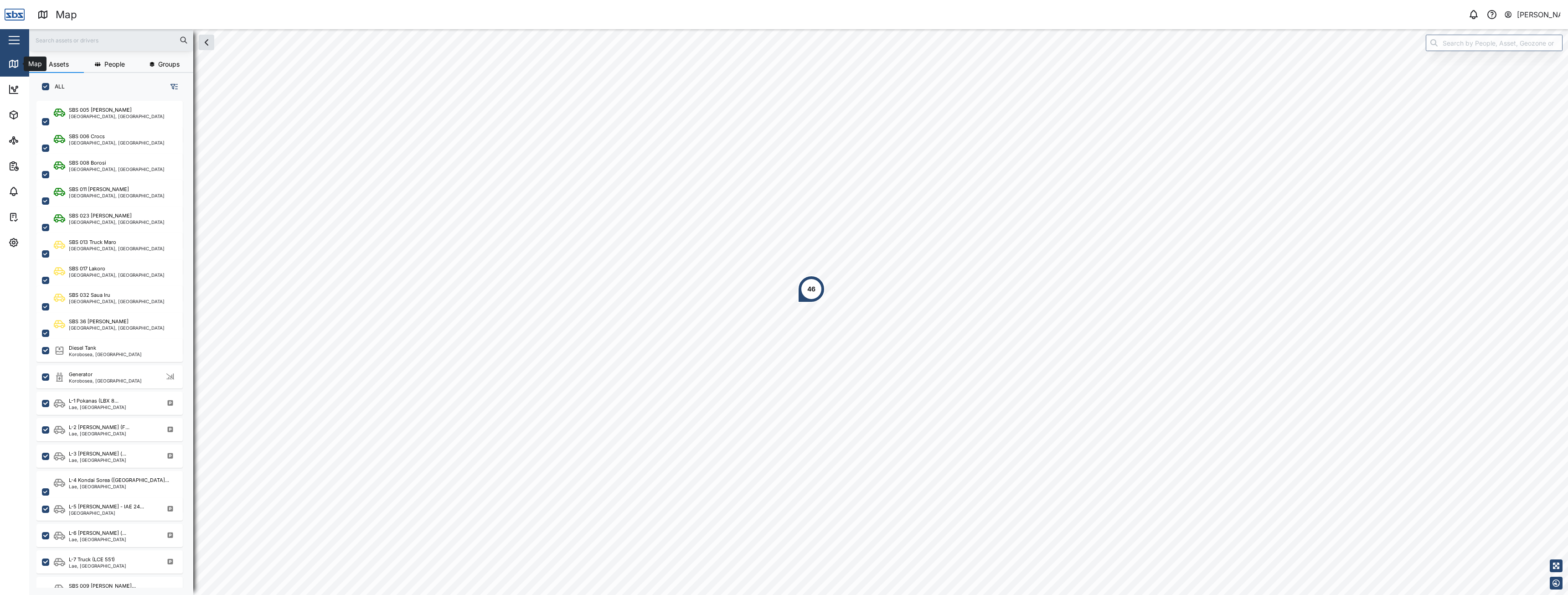
scroll to position [483, 143]
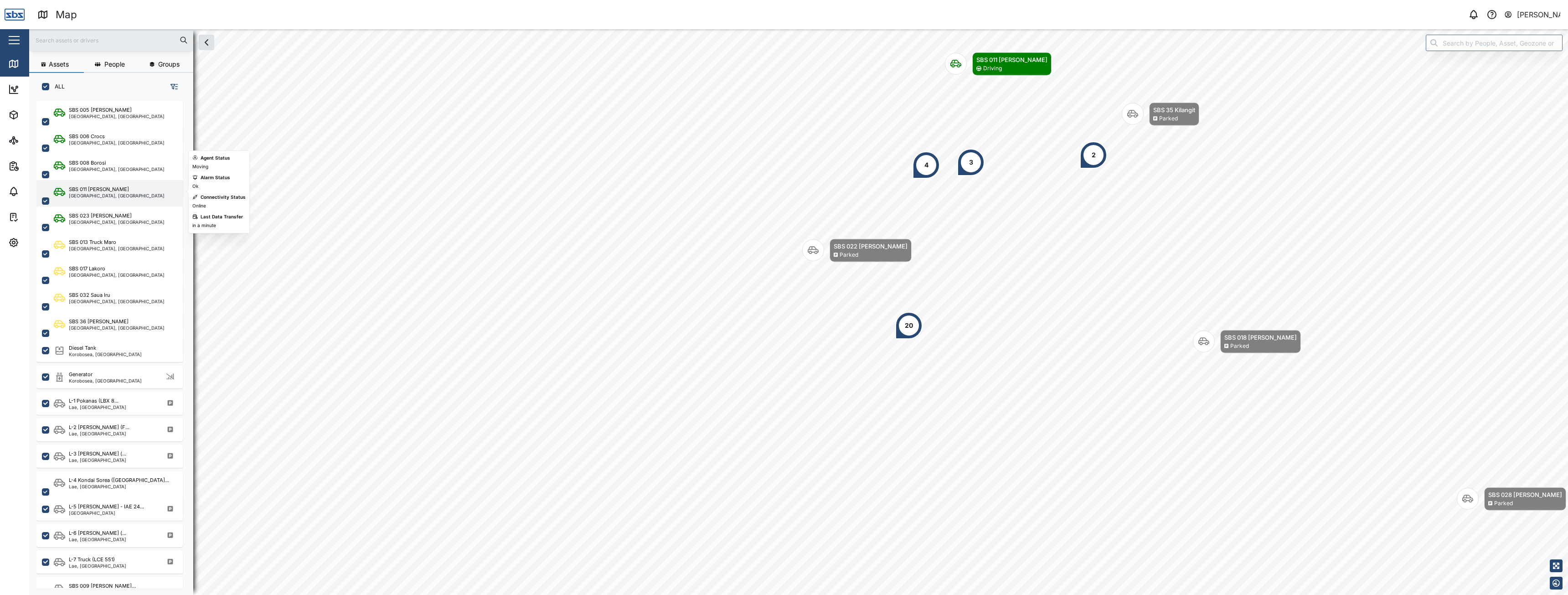
click at [101, 186] on div "SBS 011 [PERSON_NAME]" at bounding box center [98, 189] width 60 height 8
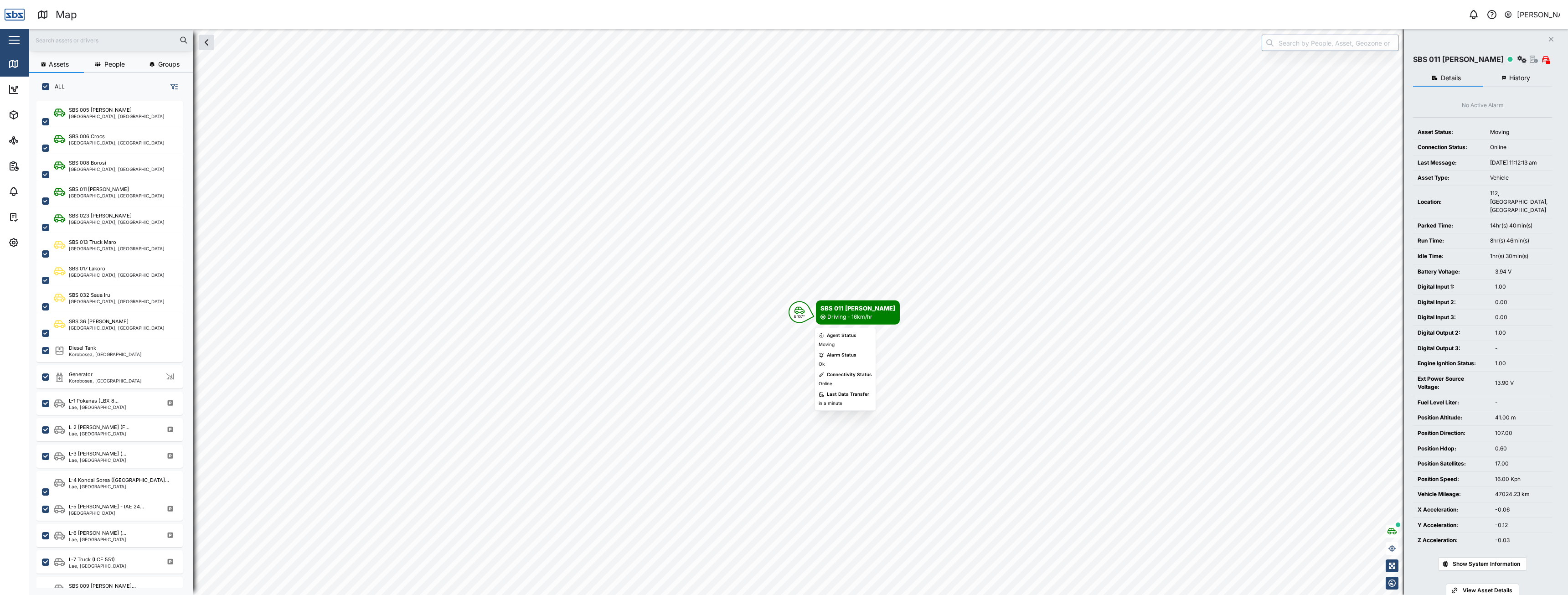
click at [799, 308] on icon "Map marker" at bounding box center [799, 310] width 11 height 8
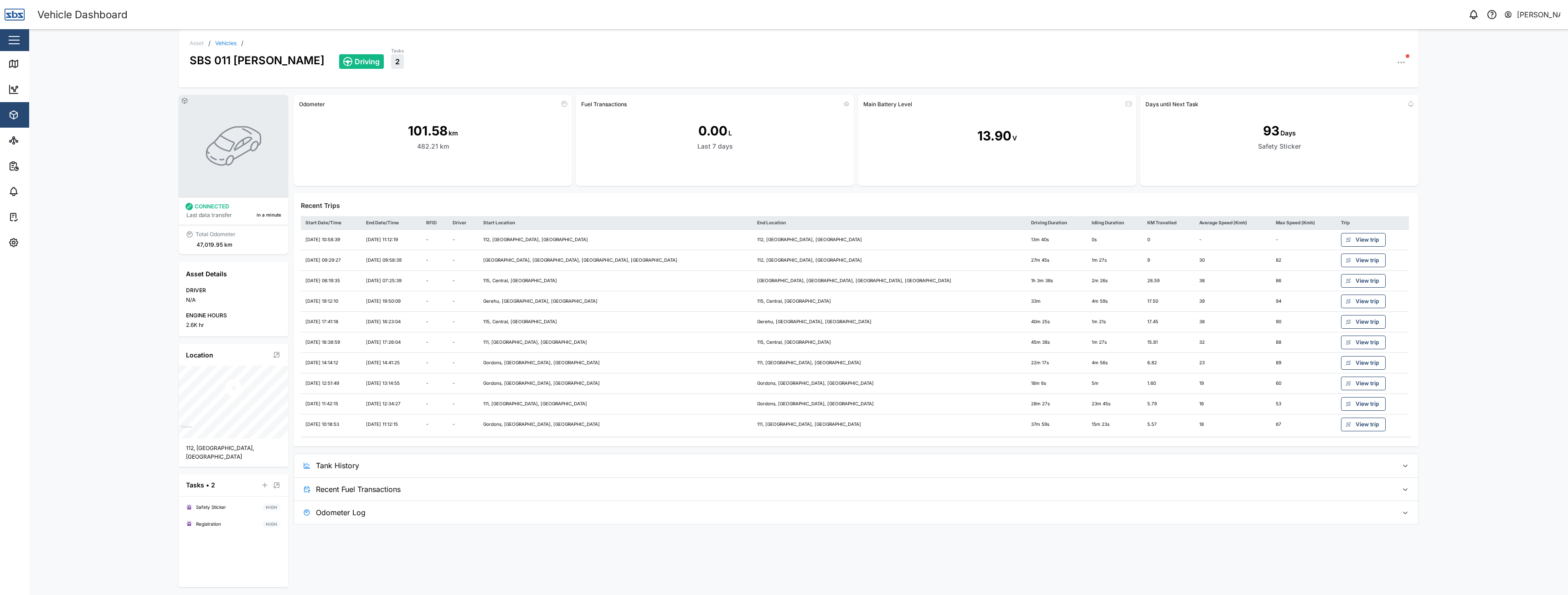
click at [348, 464] on span "Tank History" at bounding box center [853, 465] width 1074 height 23
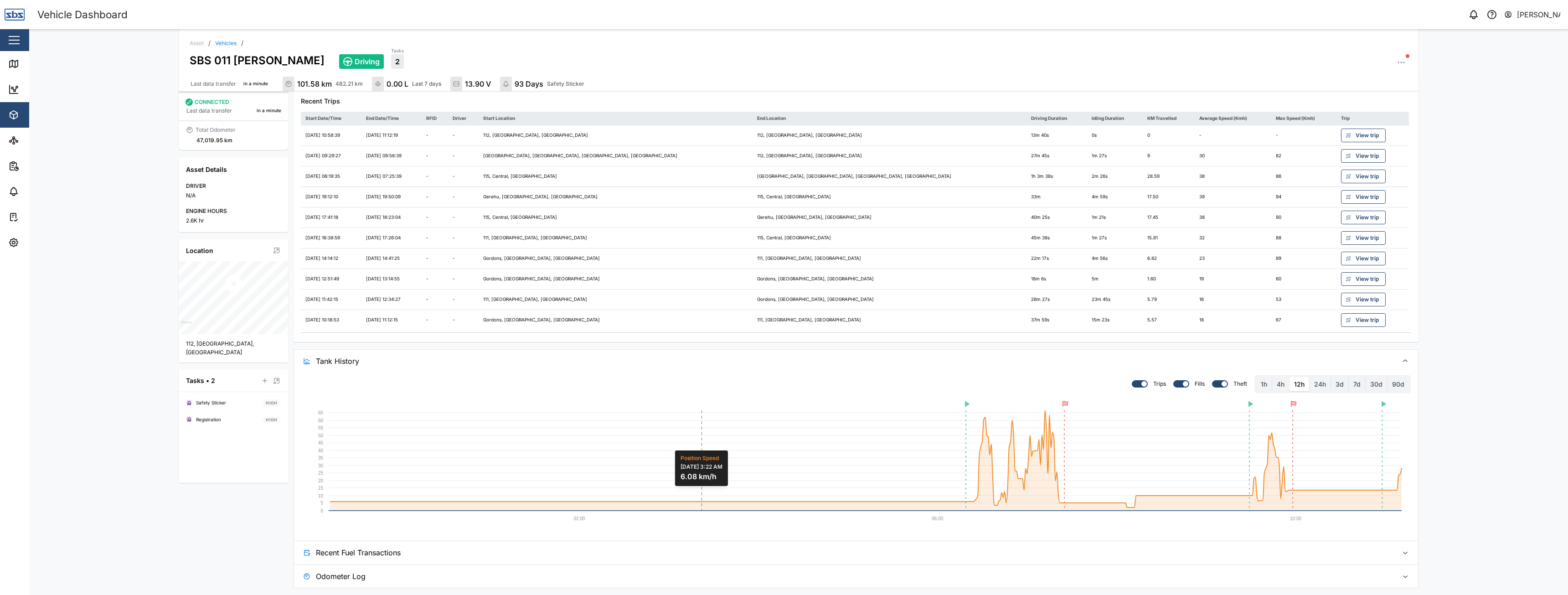
scroll to position [108, 0]
click at [1178, 382] on div at bounding box center [1177, 383] width 9 height 6
click at [1174, 380] on input "checkbox" at bounding box center [1174, 380] width 0 height 0
click at [1218, 383] on div at bounding box center [1216, 383] width 9 height 6
click at [1212, 380] on input "checkbox" at bounding box center [1212, 380] width 0 height 0
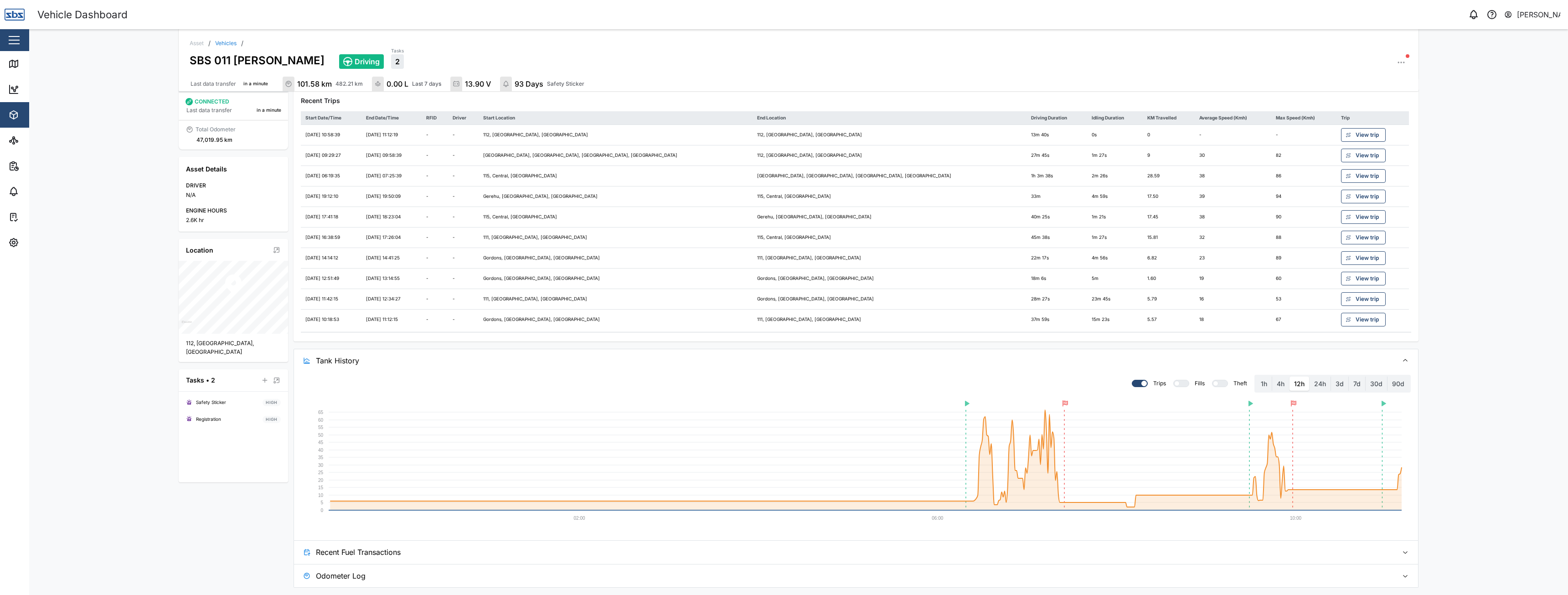
click at [1218, 383] on div at bounding box center [1222, 383] width 9 height 6
click at [1212, 380] on input "checkbox" at bounding box center [1212, 380] width 0 height 0
click at [1184, 385] on div at bounding box center [1183, 383] width 9 height 6
click at [1174, 380] on input "checkbox" at bounding box center [1174, 380] width 0 height 0
click at [346, 552] on span "Recent Fuel Transactions" at bounding box center [853, 551] width 1074 height 23
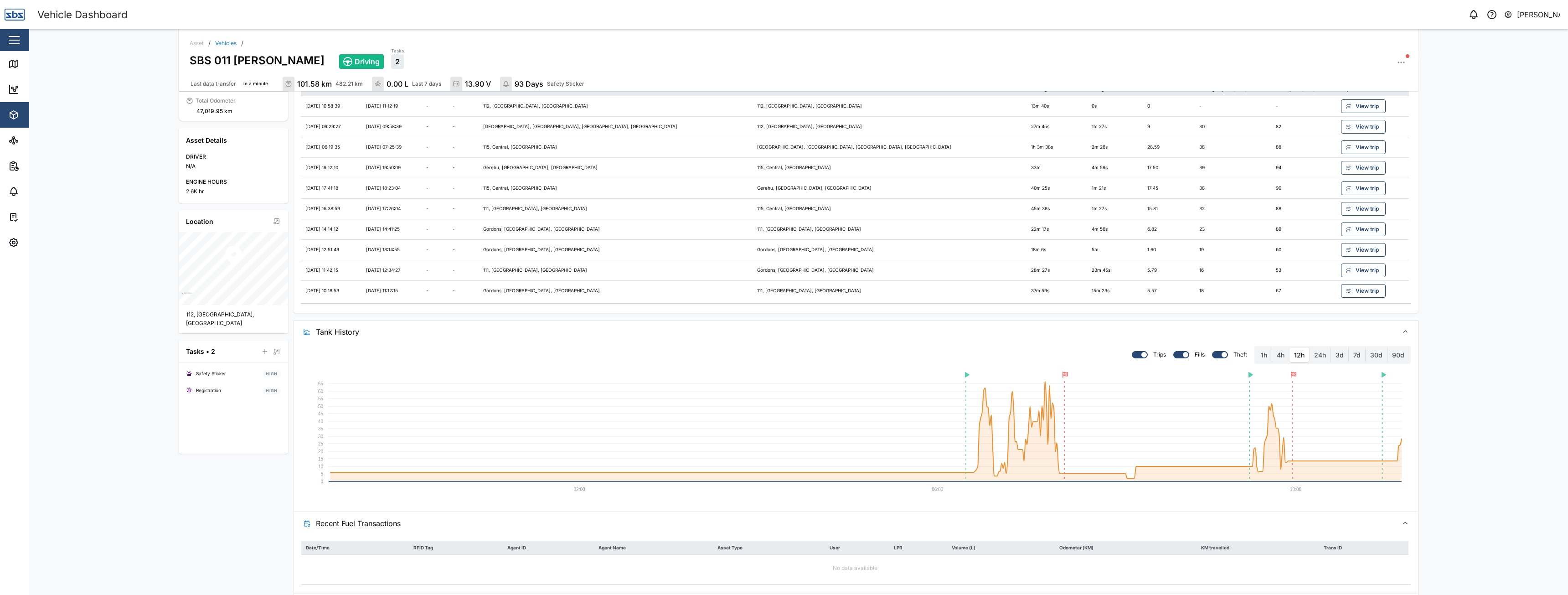
scroll to position [167, 0]
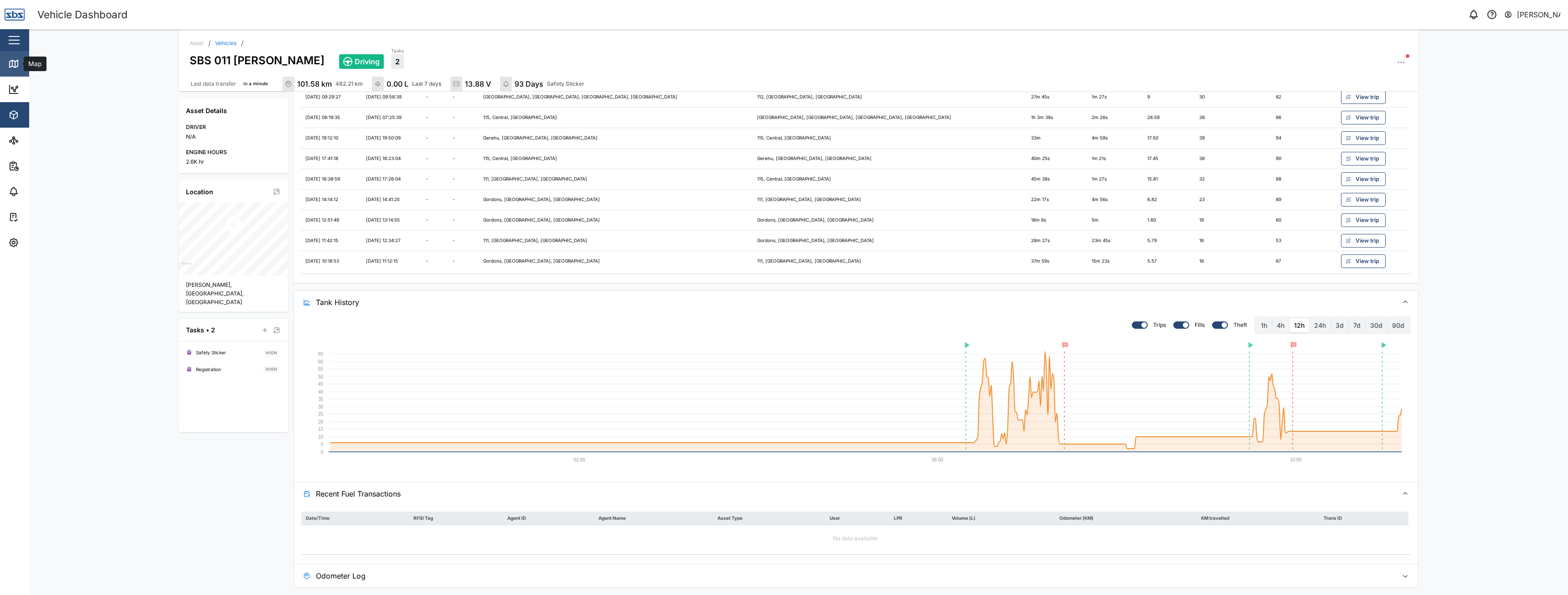
click at [11, 60] on icon at bounding box center [13, 63] width 11 height 11
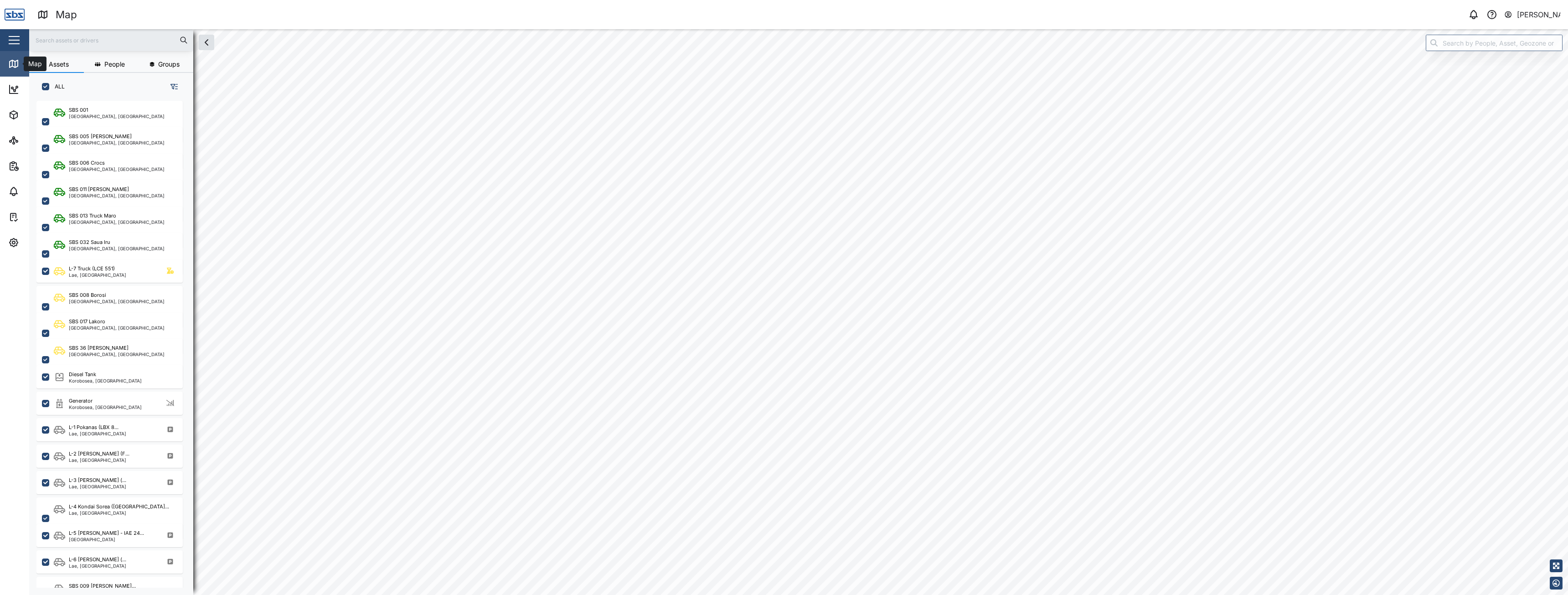
checkbox input "true"
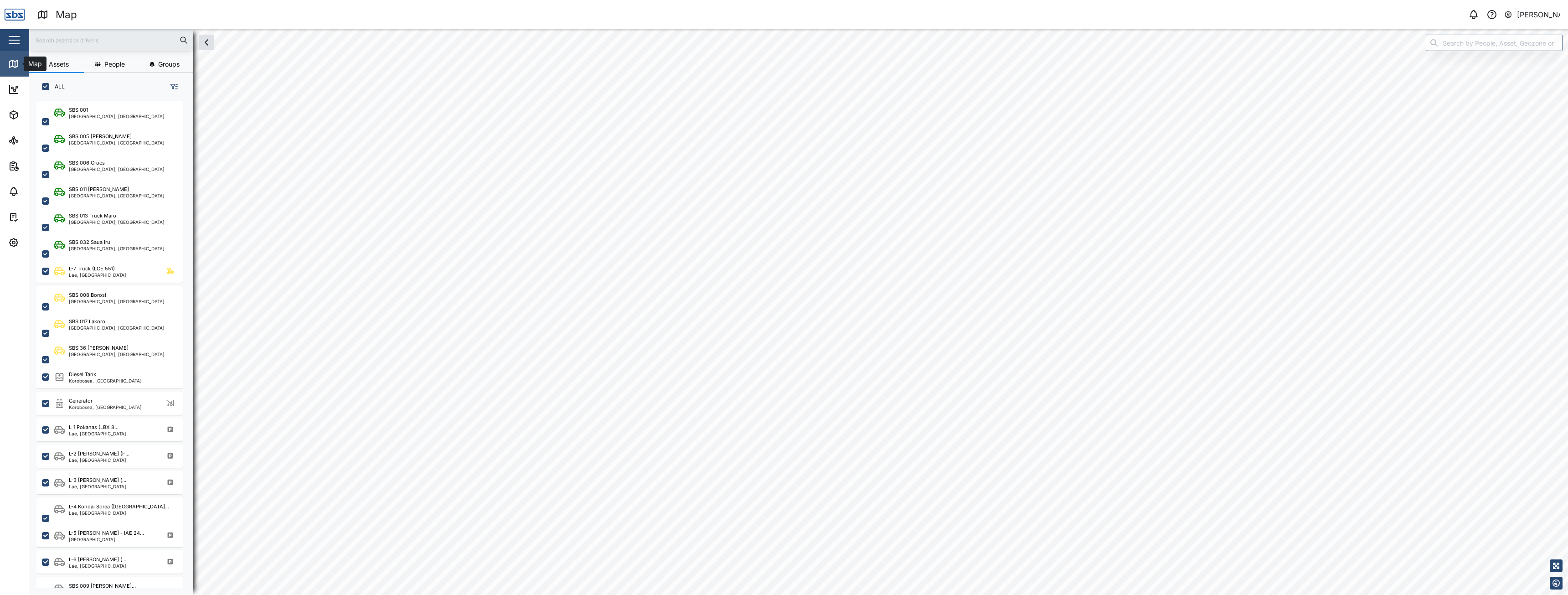
checkbox input "true"
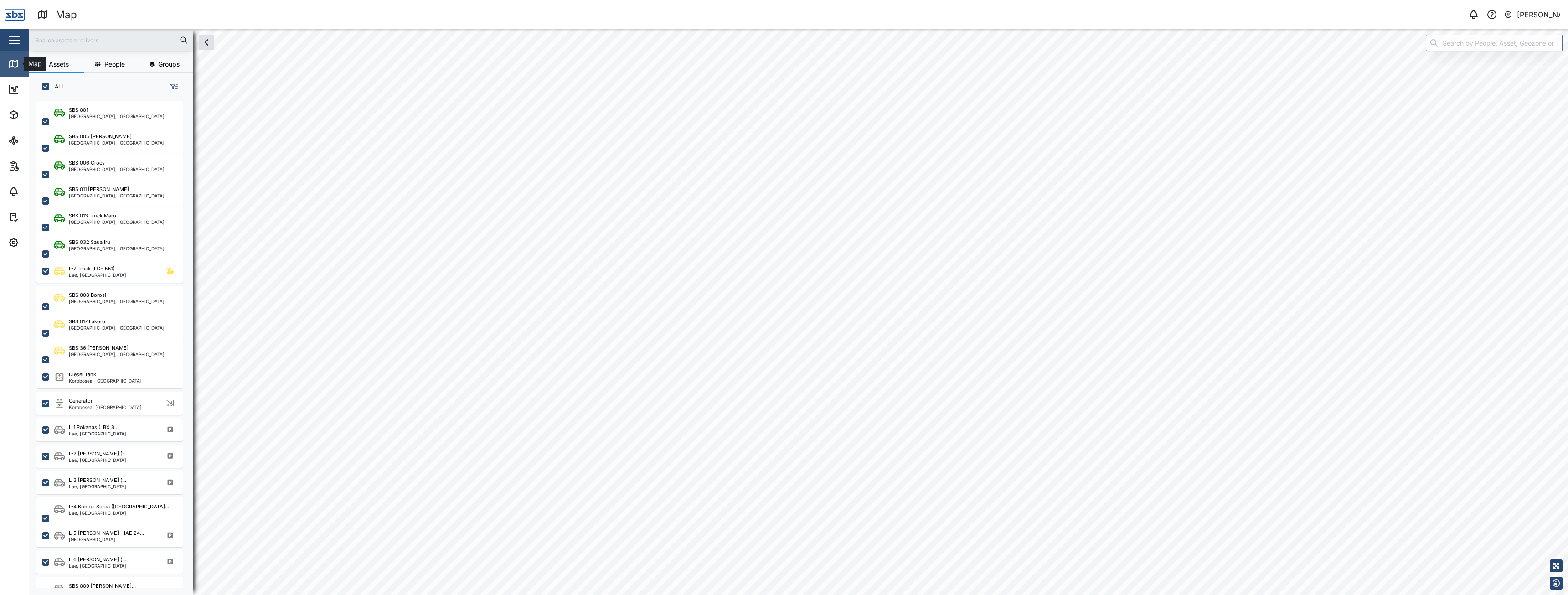
checkbox input "true"
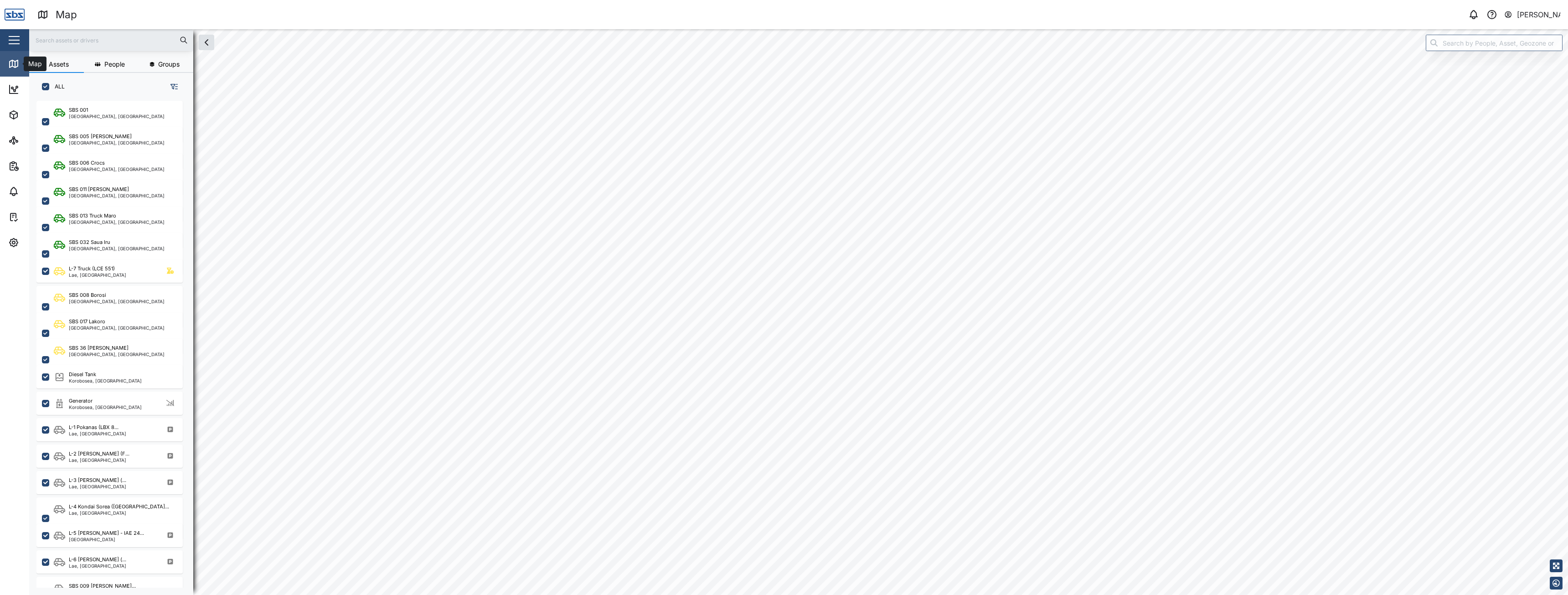
checkbox input "true"
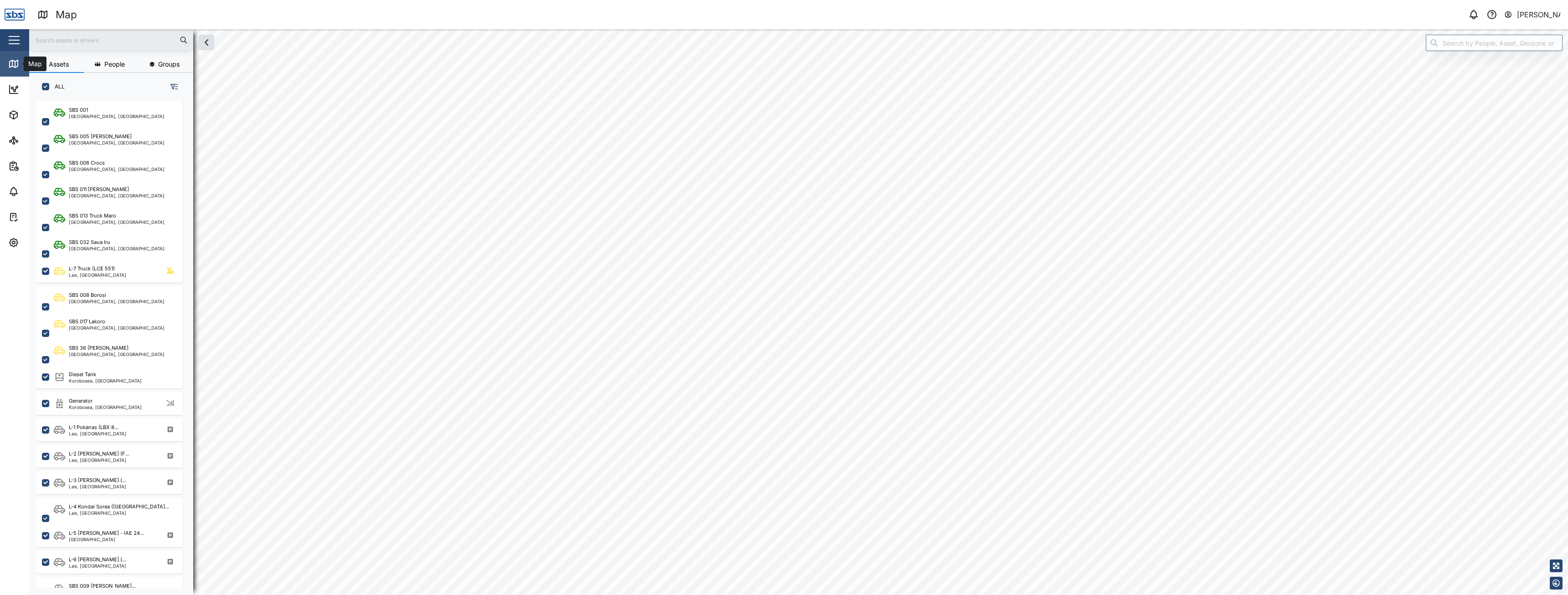
checkbox input "true"
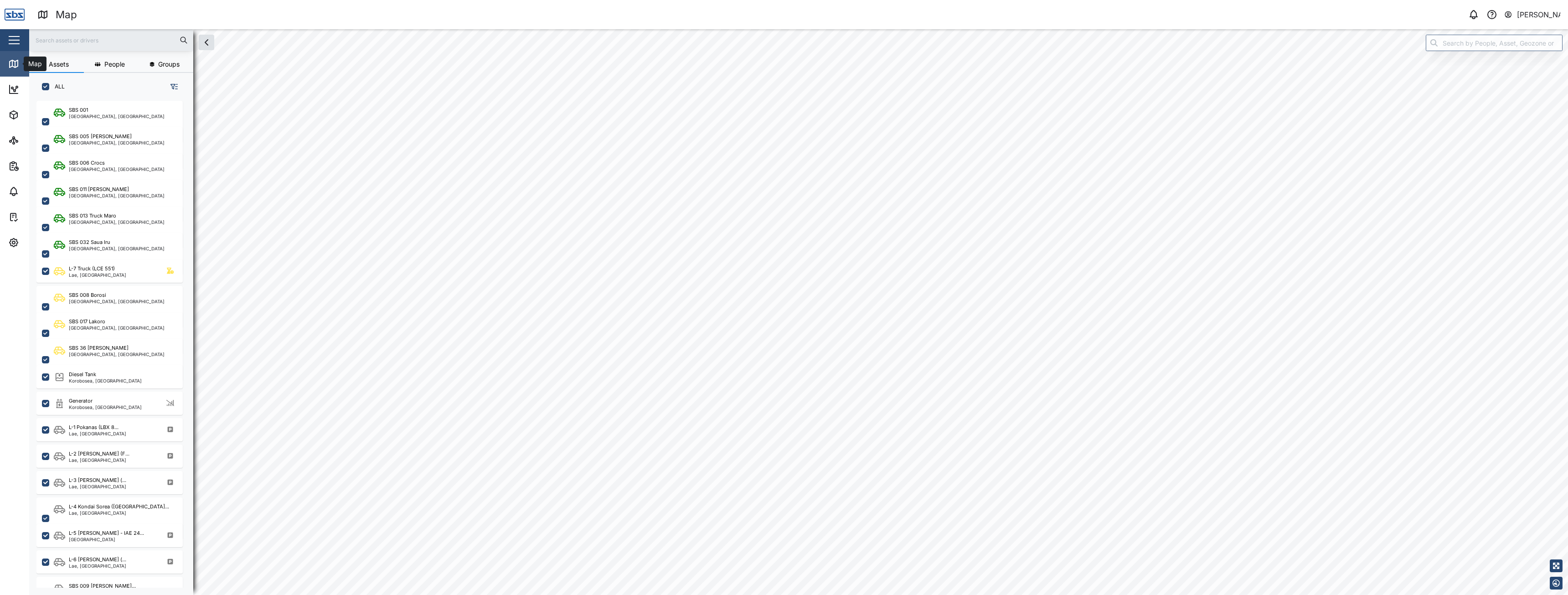
checkbox input "true"
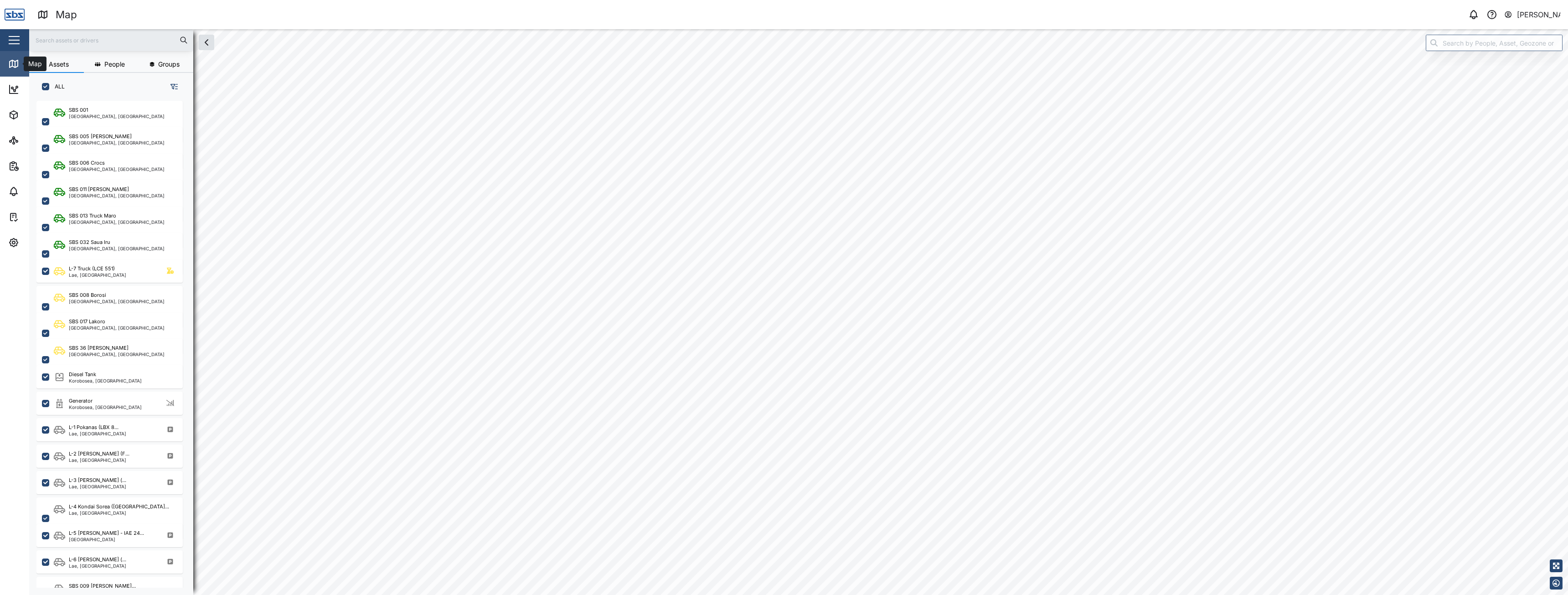
checkbox input "true"
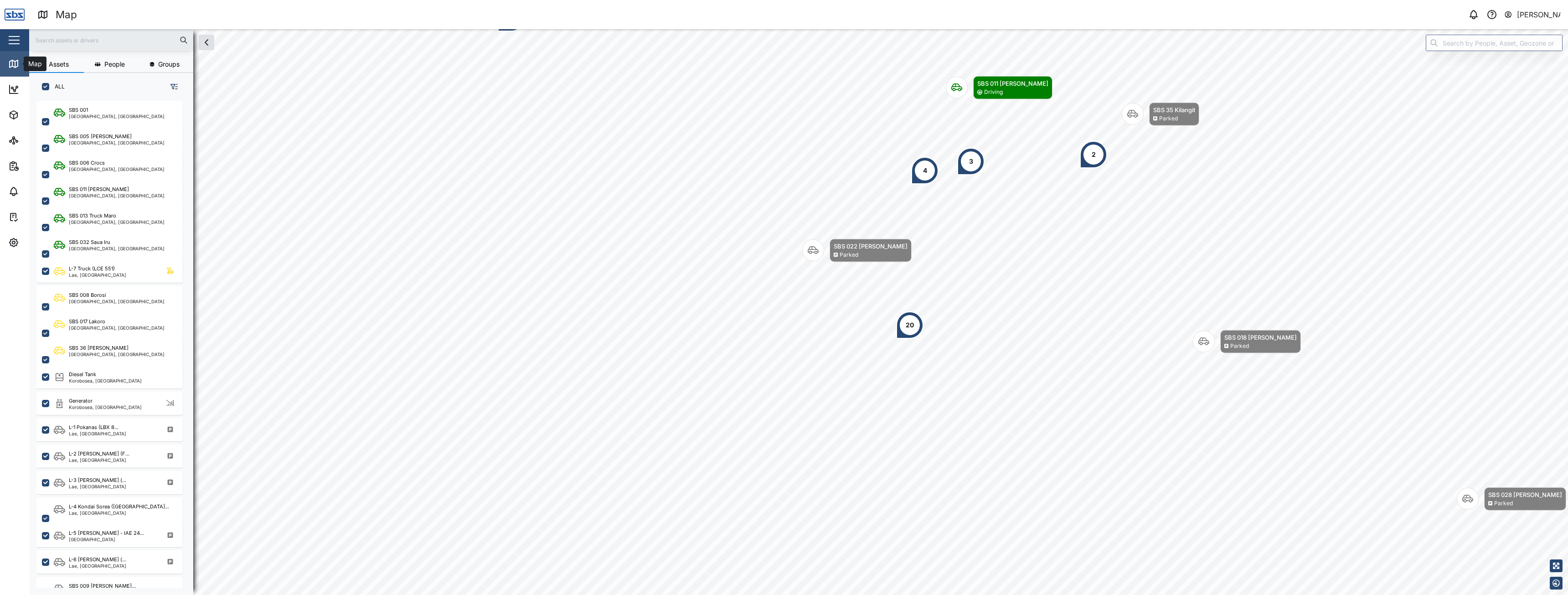
scroll to position [483, 143]
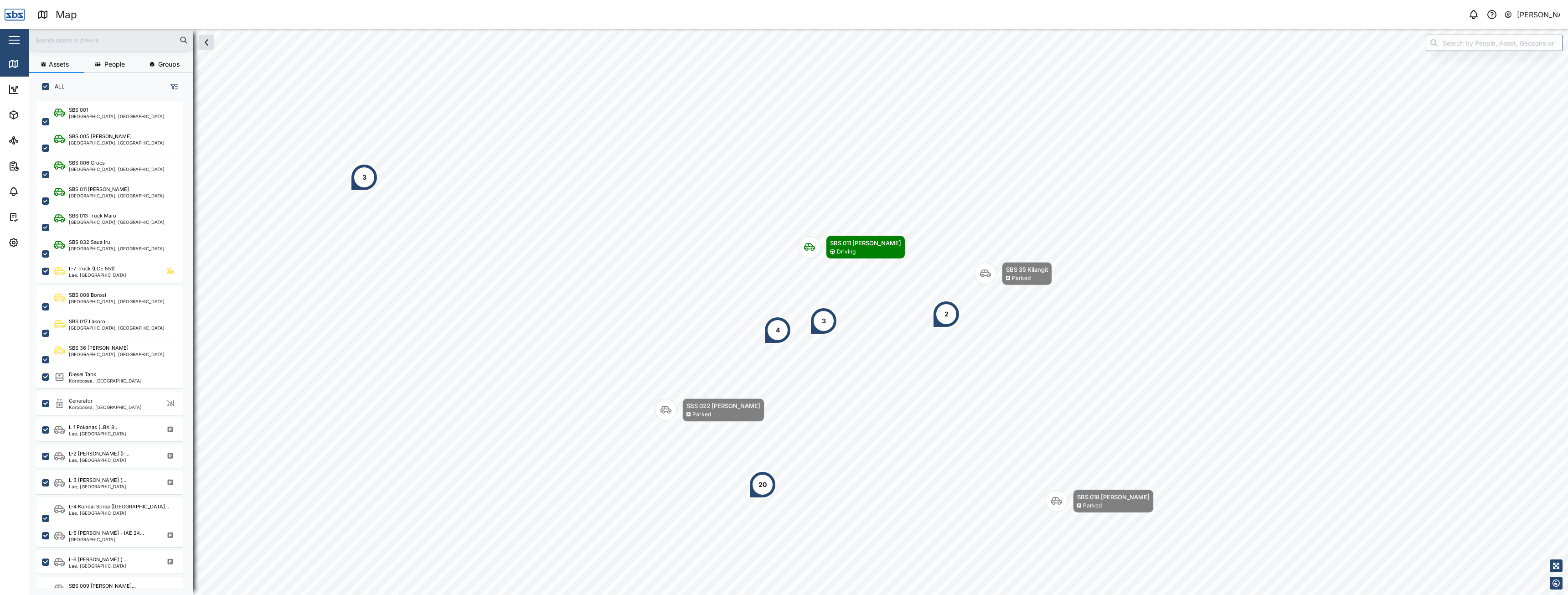
click at [840, 595] on html "Map 0 Vijay Kumar Close Map Dashboard Assets ATS Camera Generator Personnel Tan…" at bounding box center [784, 298] width 1568 height 595
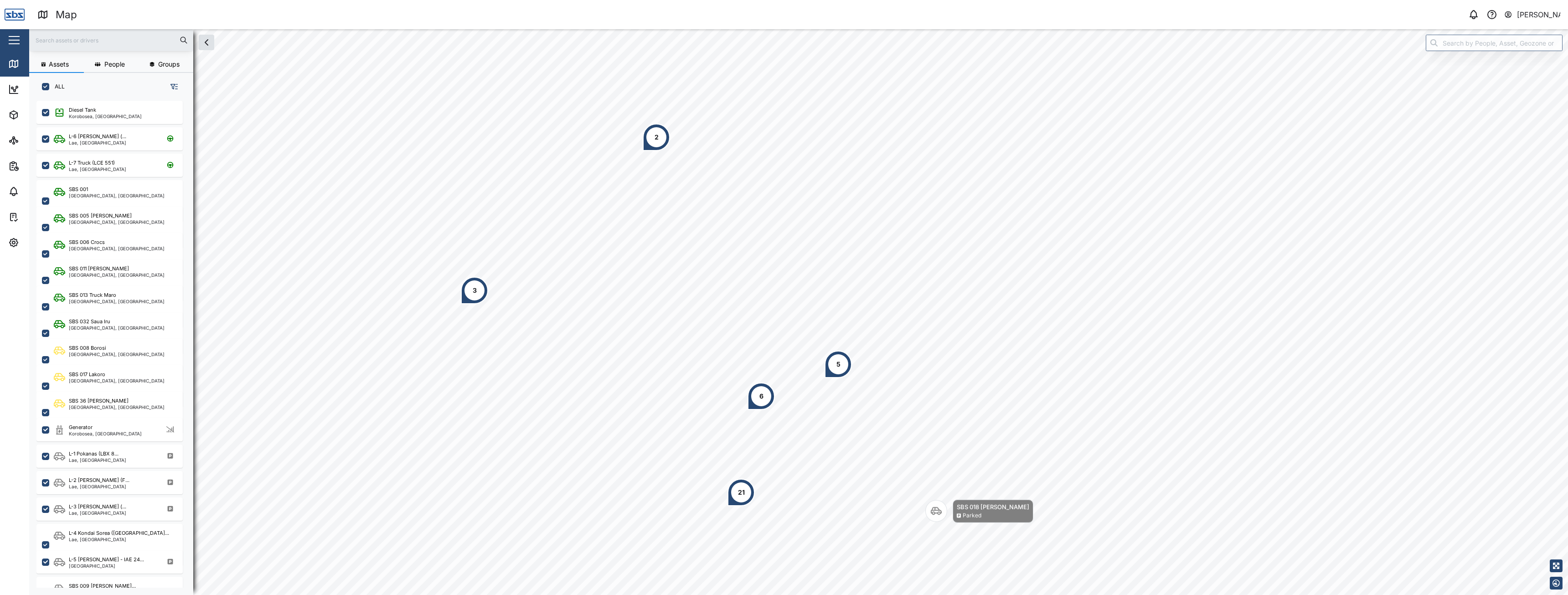
scroll to position [483, 143]
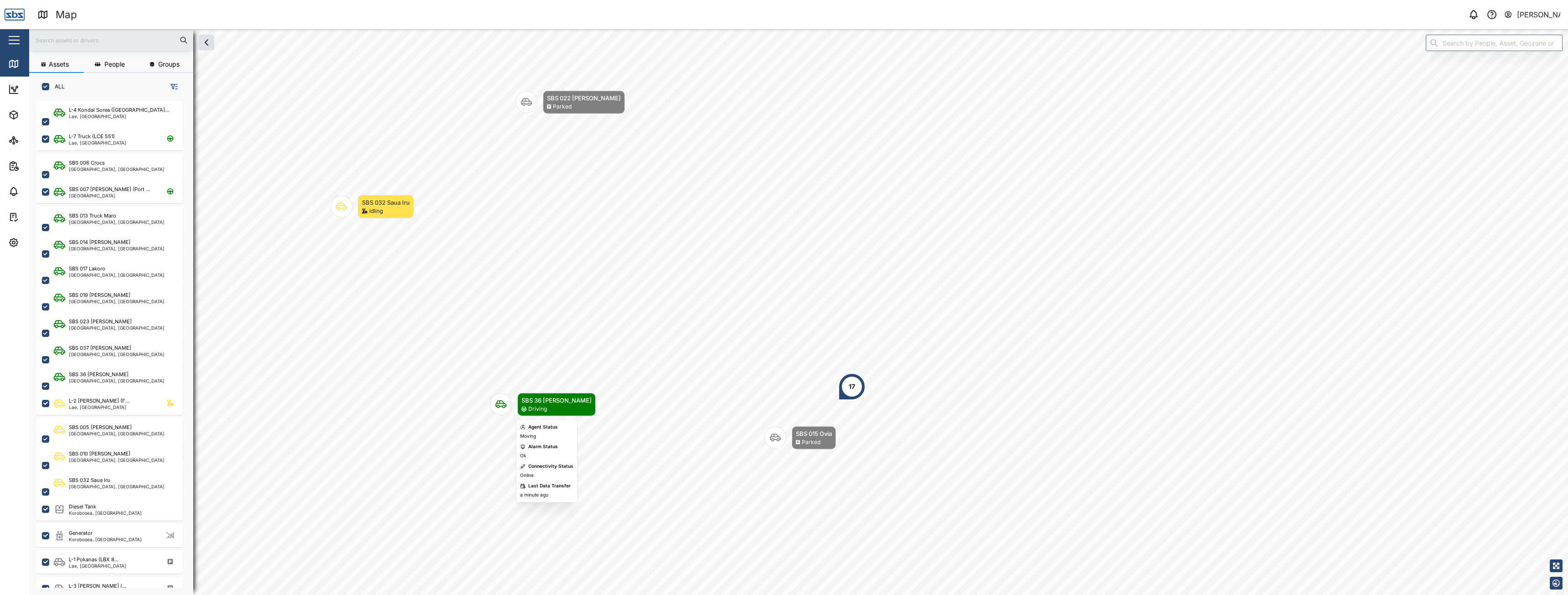
click at [502, 406] on icon "Map marker" at bounding box center [501, 404] width 11 height 11
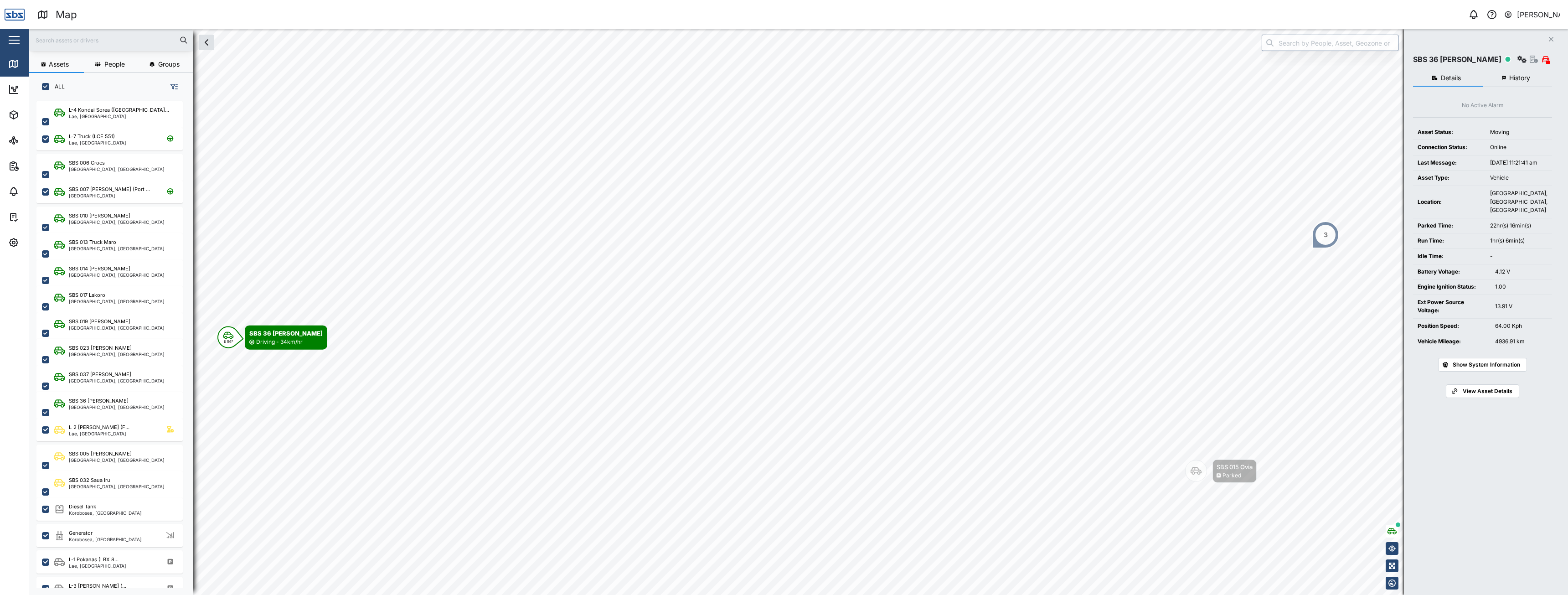
click at [1512, 78] on span "History" at bounding box center [1518, 77] width 21 height 6
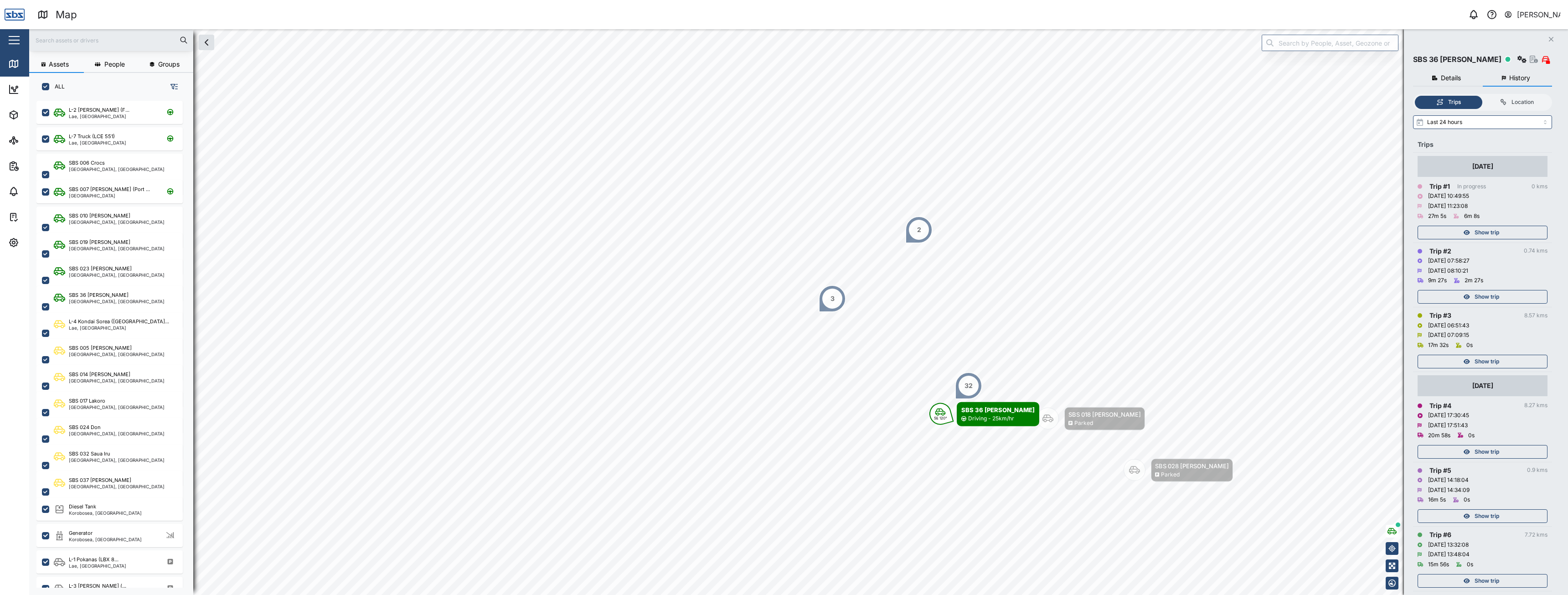
click at [1552, 39] on icon "button" at bounding box center [1550, 39] width 5 height 5
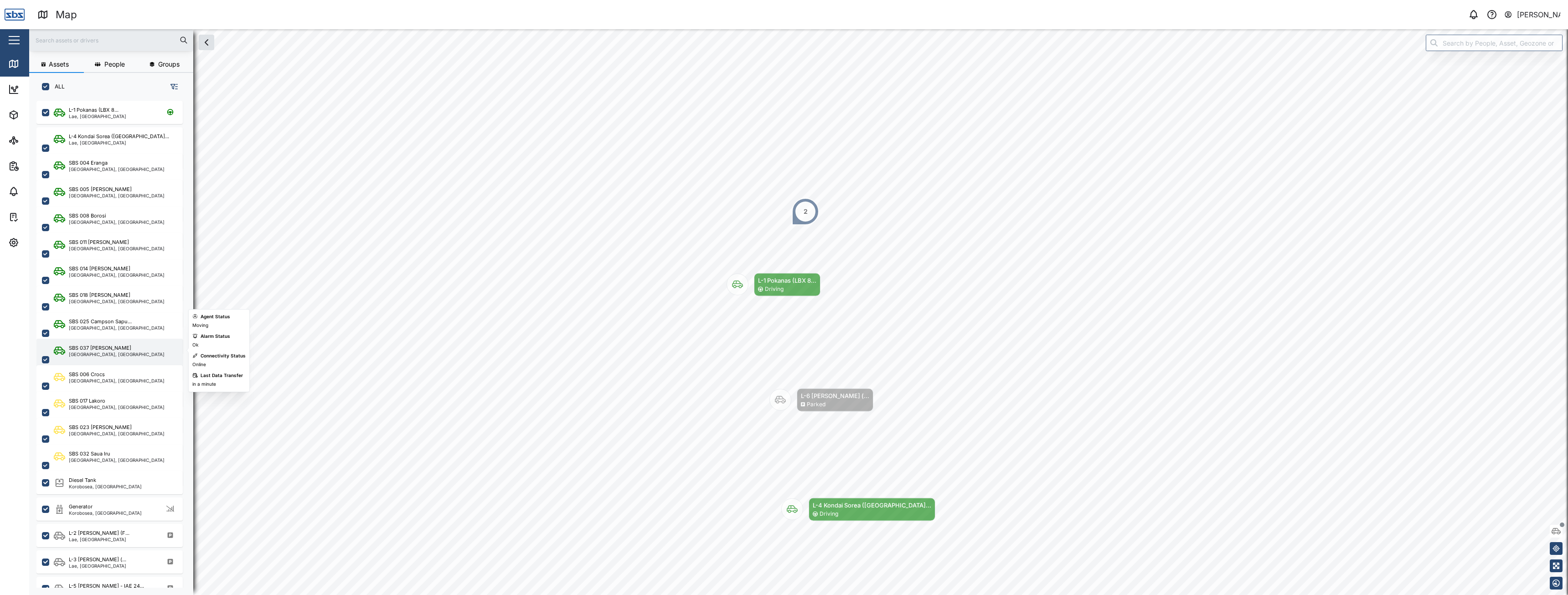
click at [96, 352] on div "[GEOGRAPHIC_DATA], [GEOGRAPHIC_DATA]" at bounding box center [116, 354] width 96 height 5
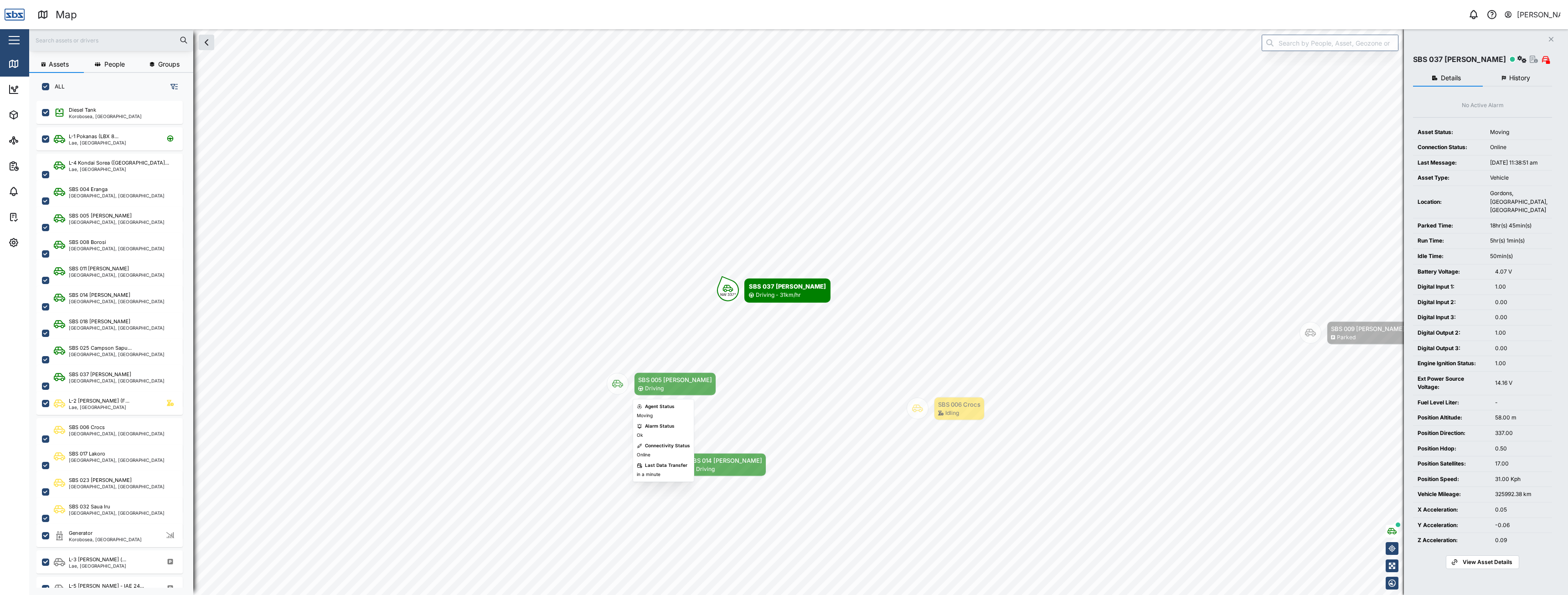
click at [657, 29] on div "NW 337° SBS 037 Jason P Driving - 31km/hr SBS 009 Simon Sala... Parked SBS 006 …" at bounding box center [798, 29] width 1538 height 0
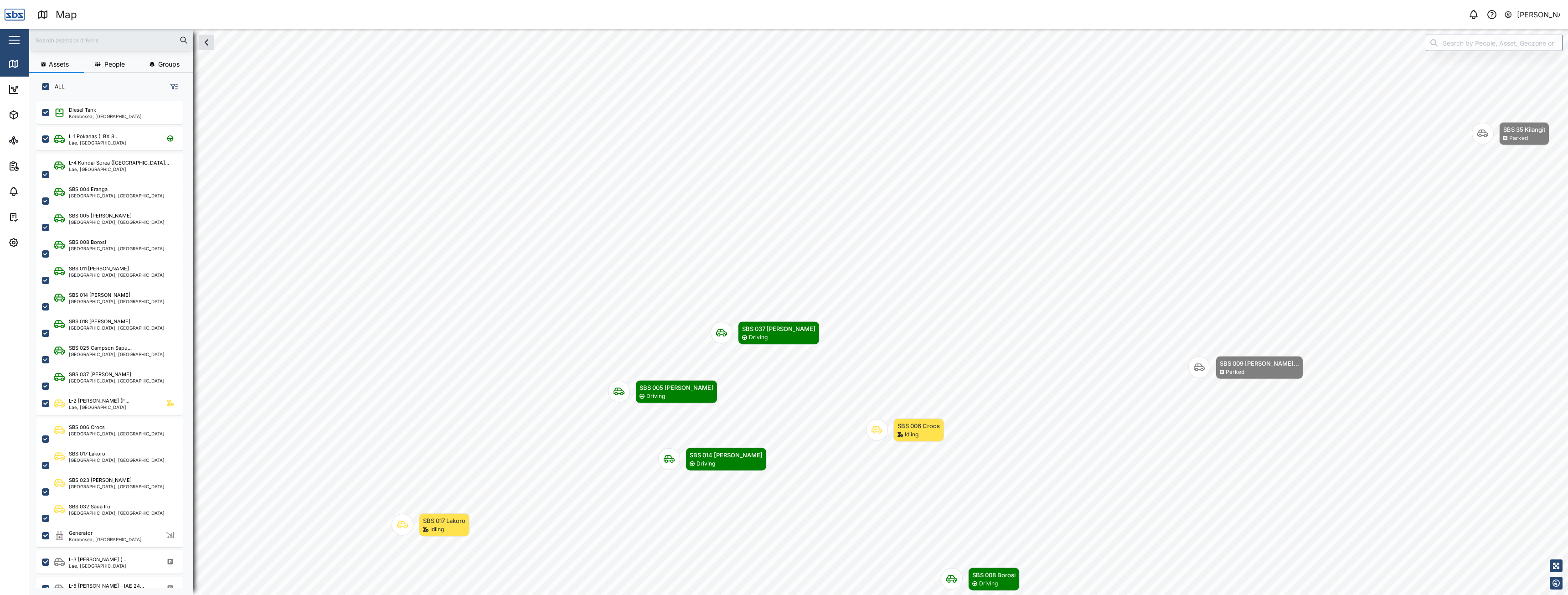
scroll to position [483, 143]
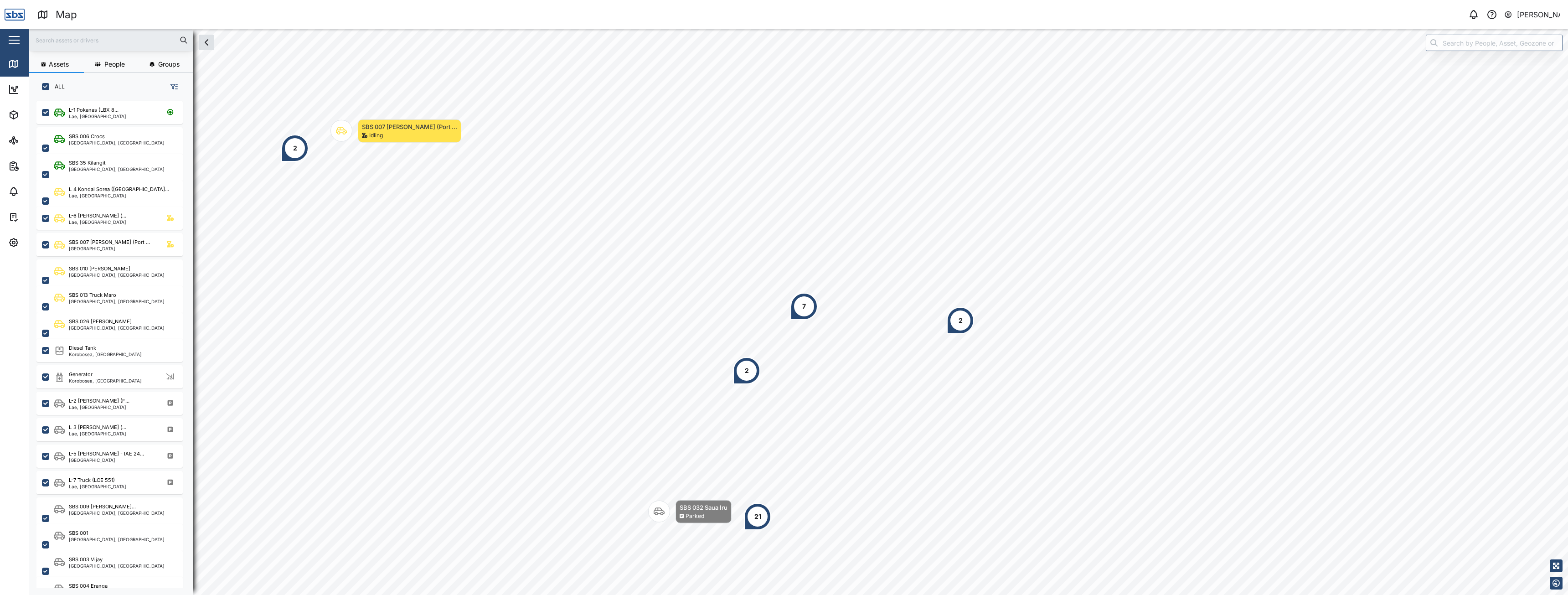
click at [121, 40] on input "text" at bounding box center [111, 41] width 153 height 14
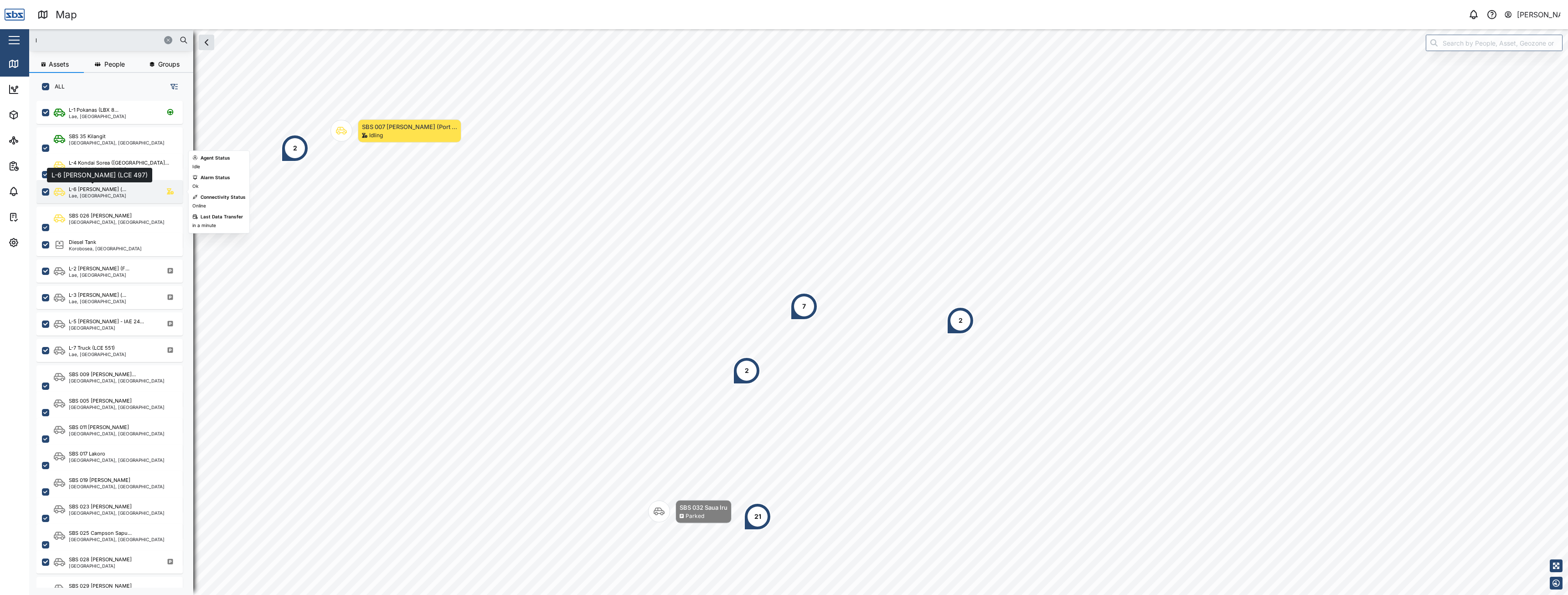
type input "l"
click at [107, 189] on div "L-6 [PERSON_NAME] (..." at bounding box center [97, 189] width 57 height 8
